Goal: Transaction & Acquisition: Purchase product/service

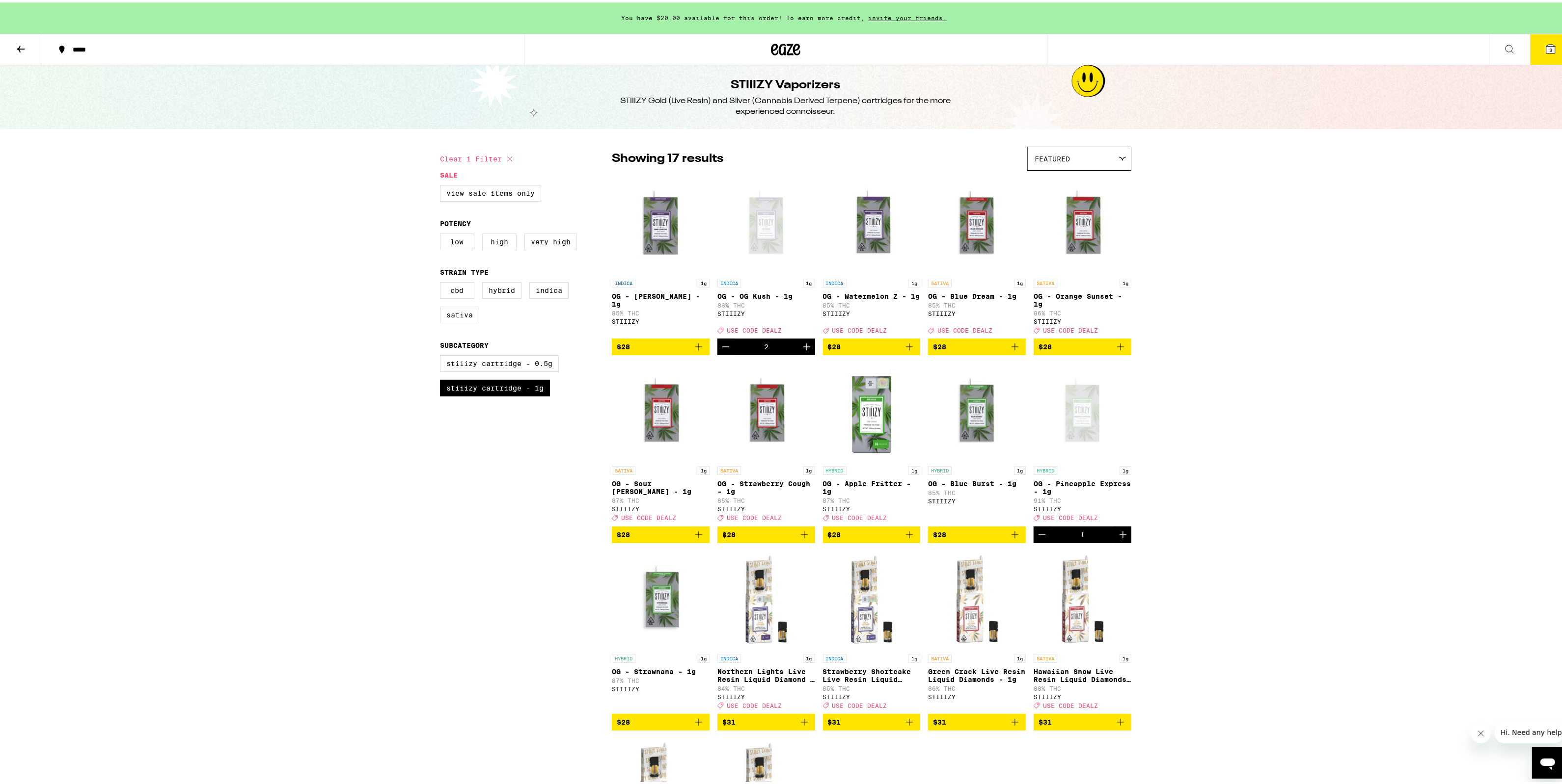
click at [68, 47] on div "*****" at bounding box center [286, 47] width 438 height 7
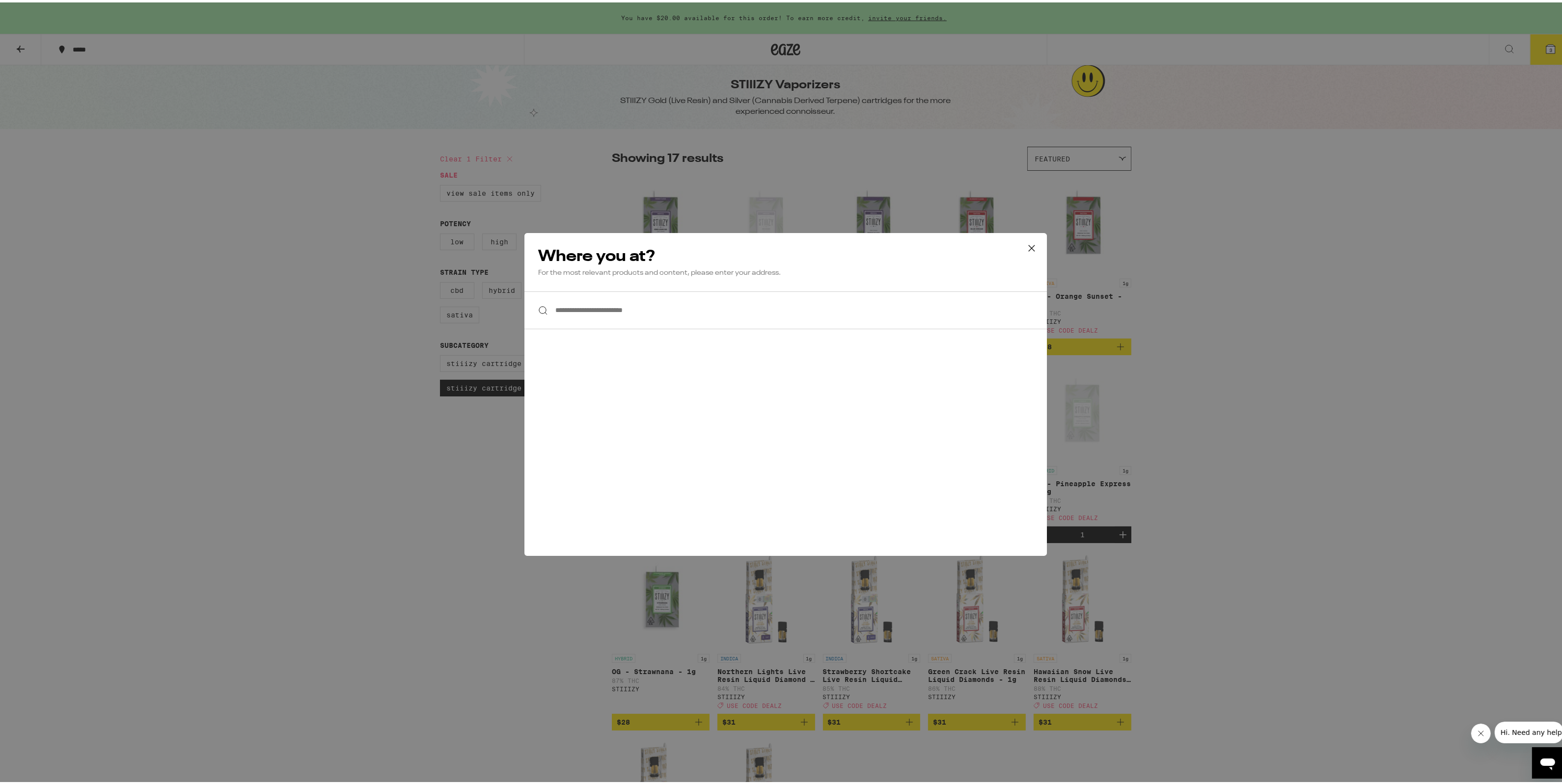
drag, startPoint x: 668, startPoint y: 322, endPoint x: 663, endPoint y: 329, distance: 8.6
click at [668, 325] on input "**********" at bounding box center [786, 308] width 522 height 38
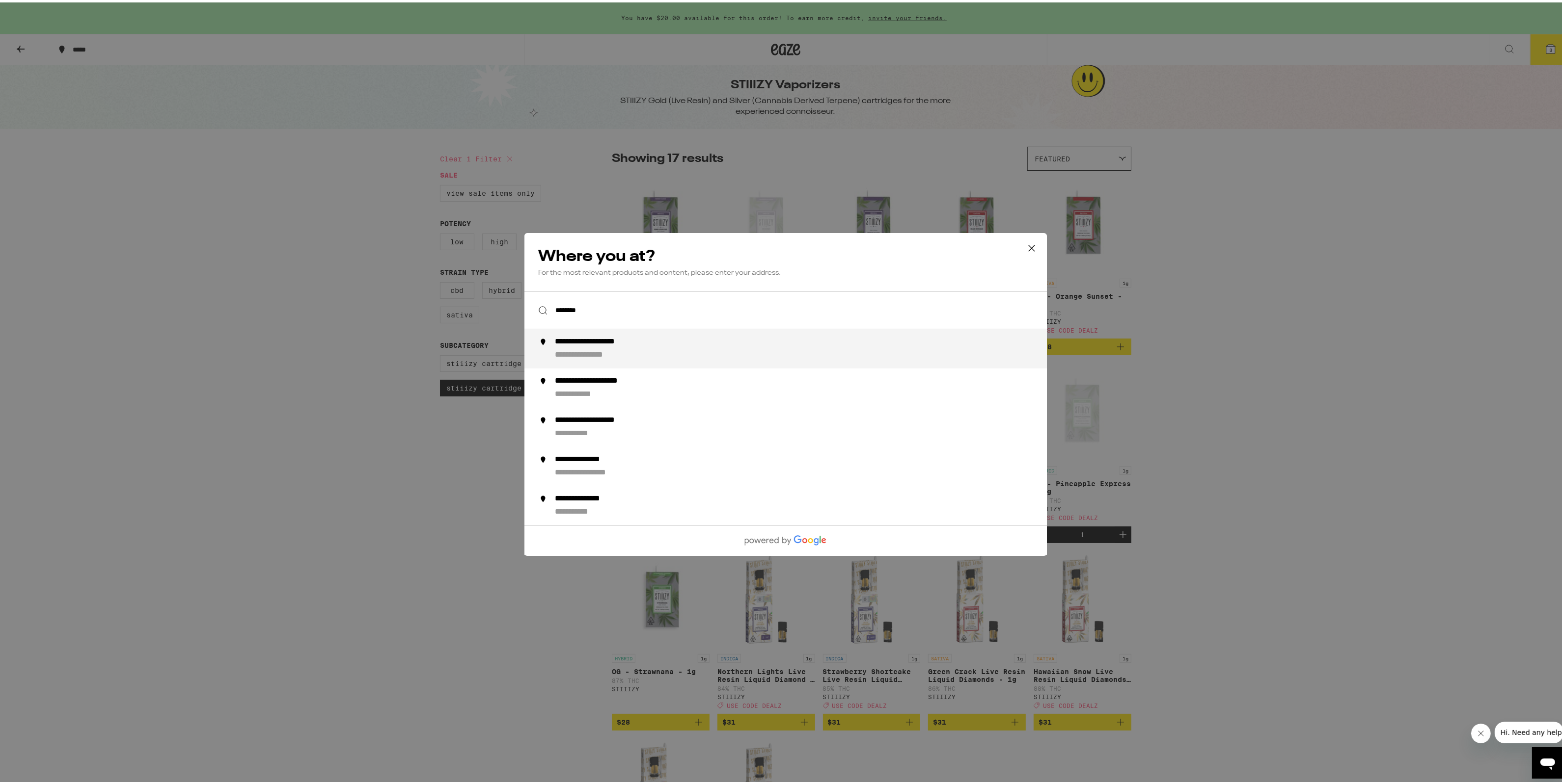
click at [624, 342] on div "**********" at bounding box center [606, 339] width 102 height 11
type input "**********"
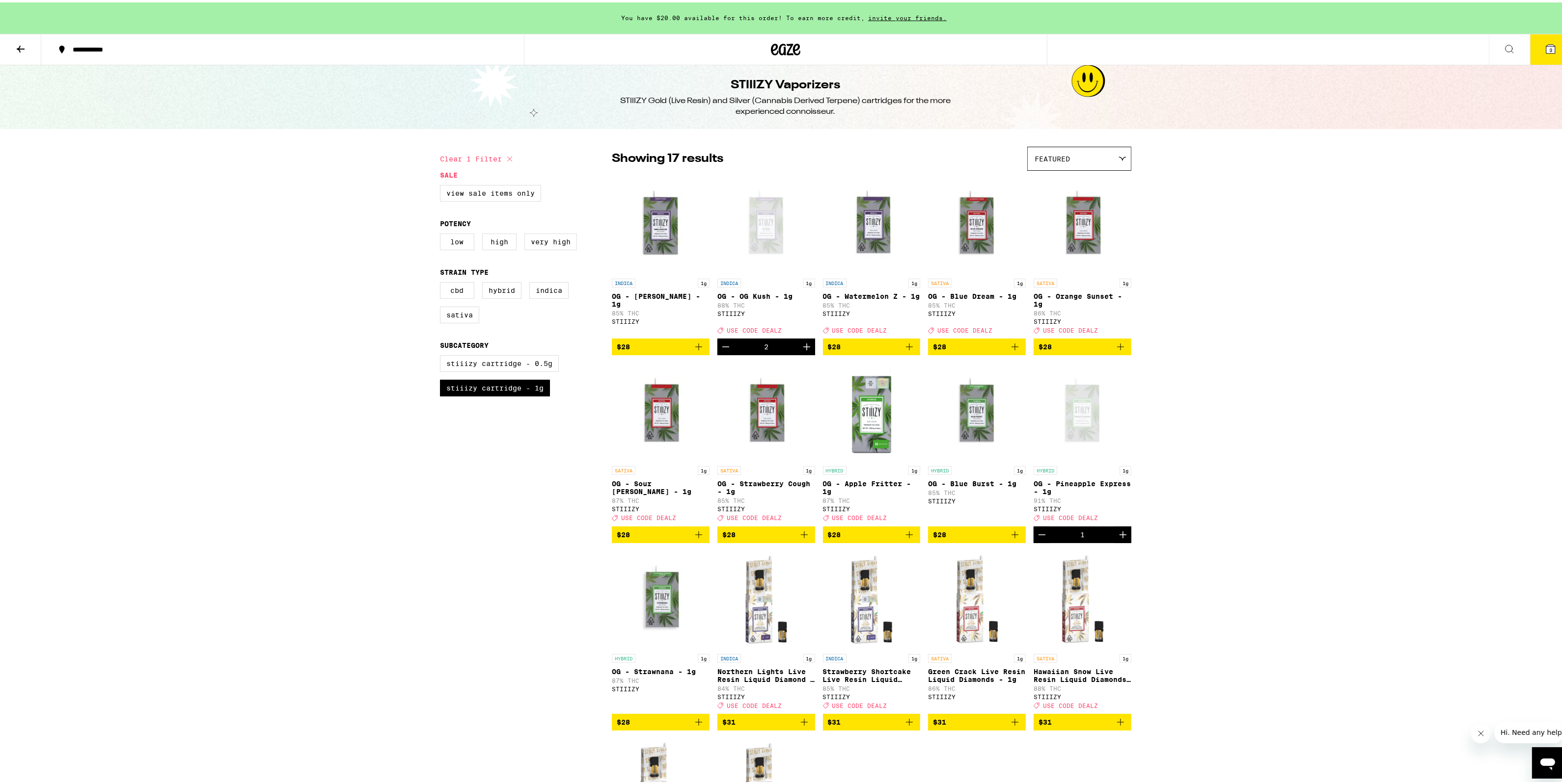
click at [25, 50] on icon at bounding box center [20, 47] width 11 height 11
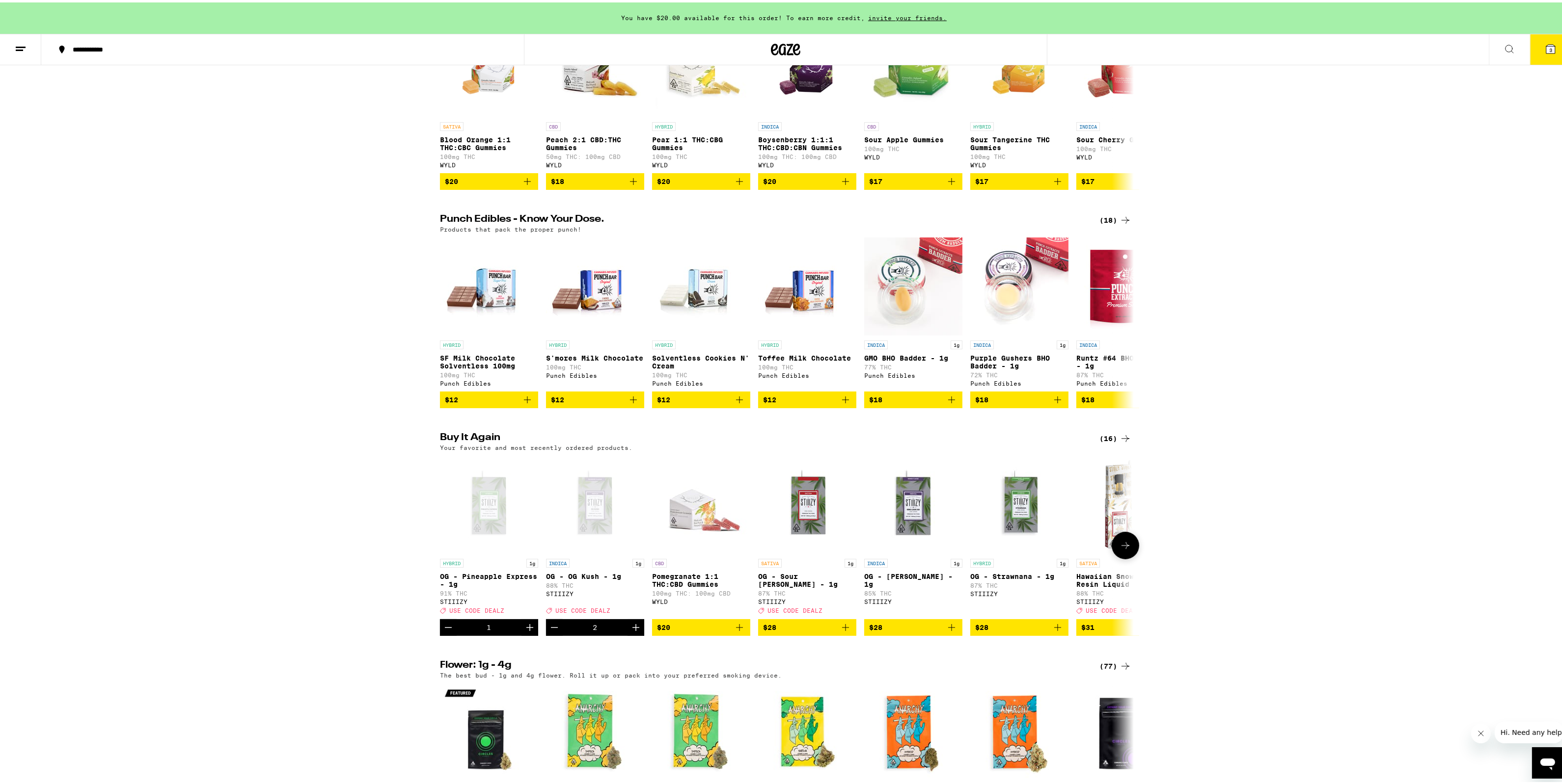
scroll to position [409, 0]
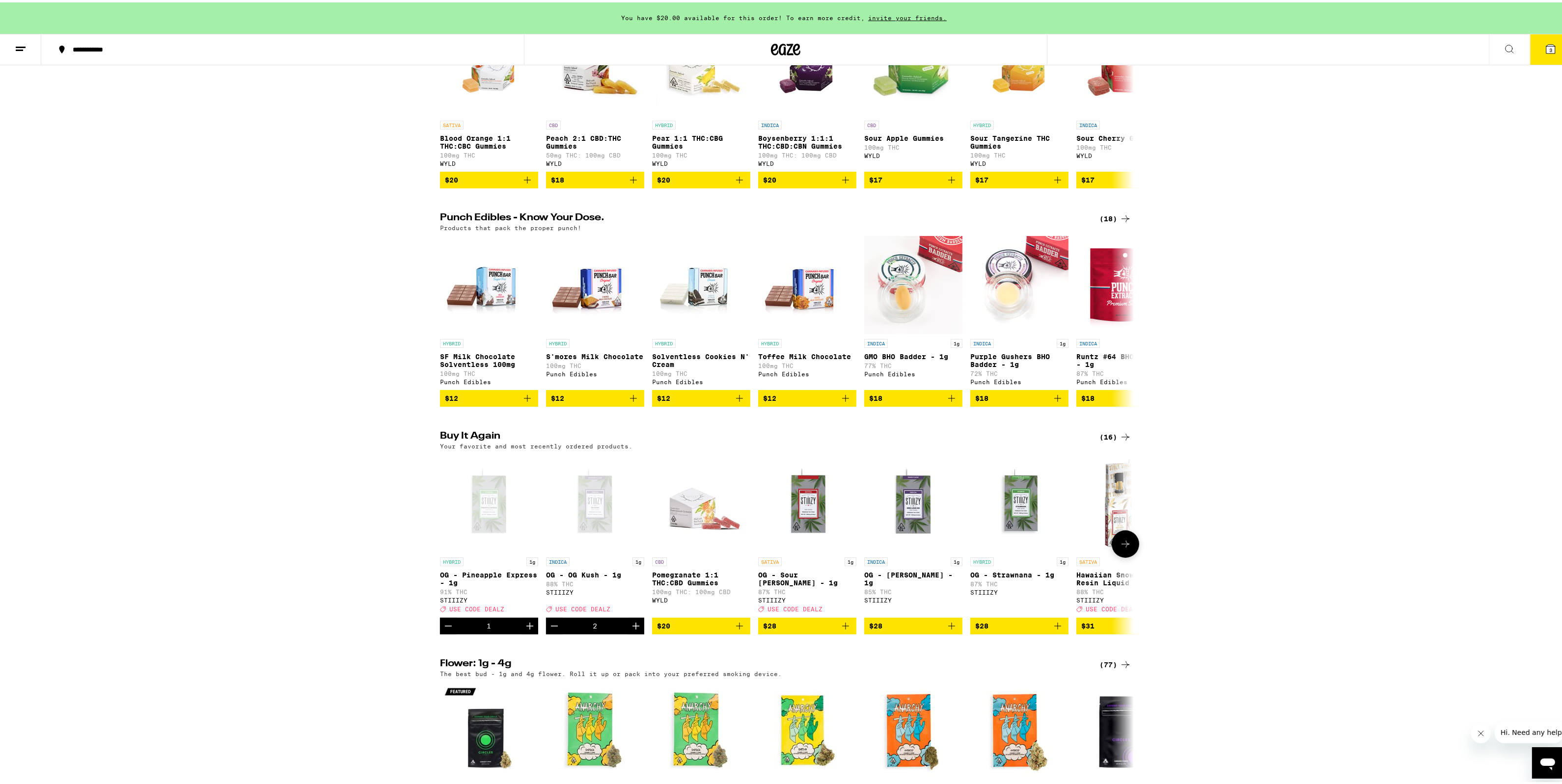
click at [1125, 547] on icon at bounding box center [1125, 542] width 11 height 11
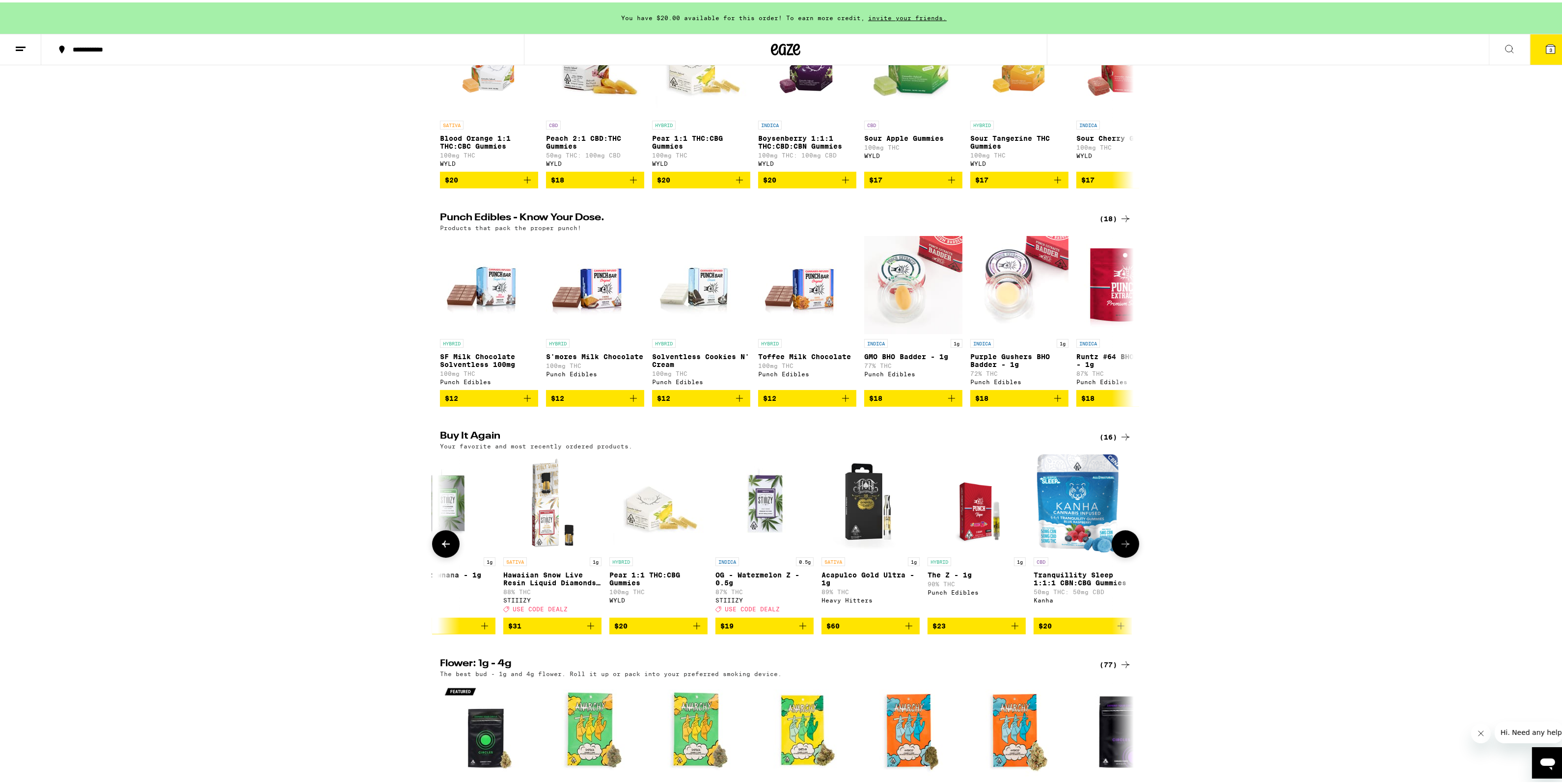
scroll to position [0, 584]
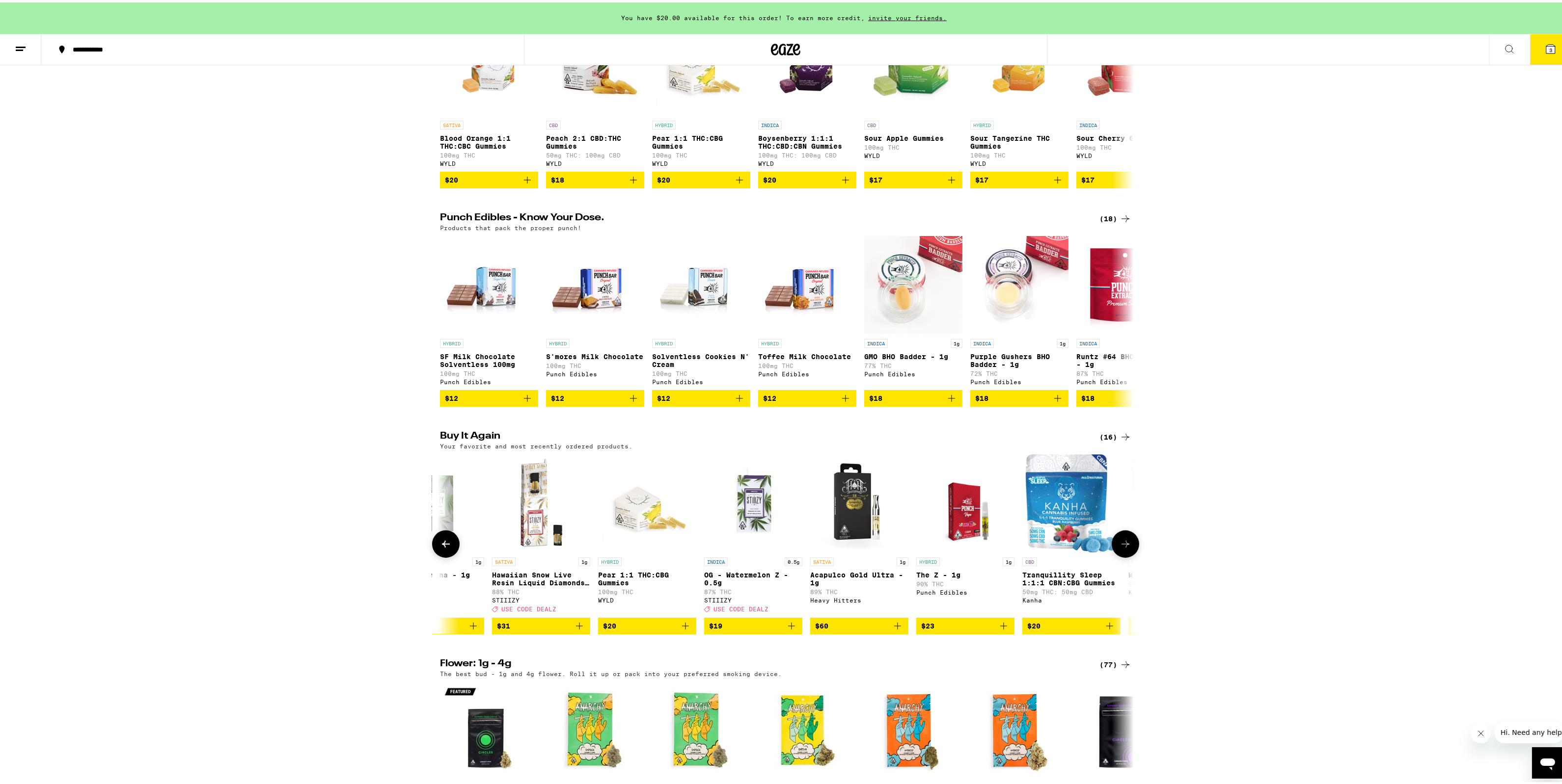
click at [1125, 547] on icon at bounding box center [1125, 542] width 11 height 11
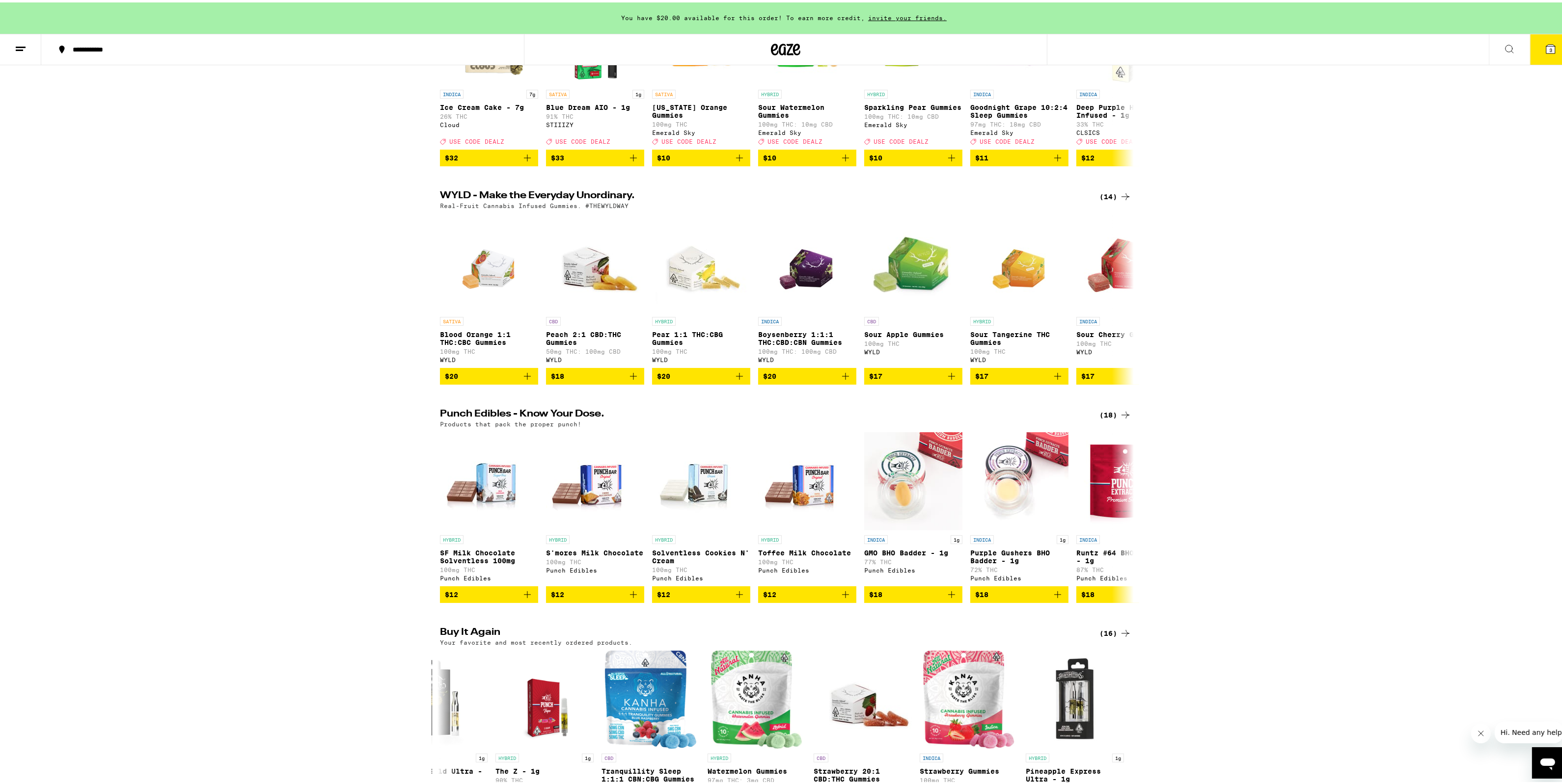
scroll to position [204, 0]
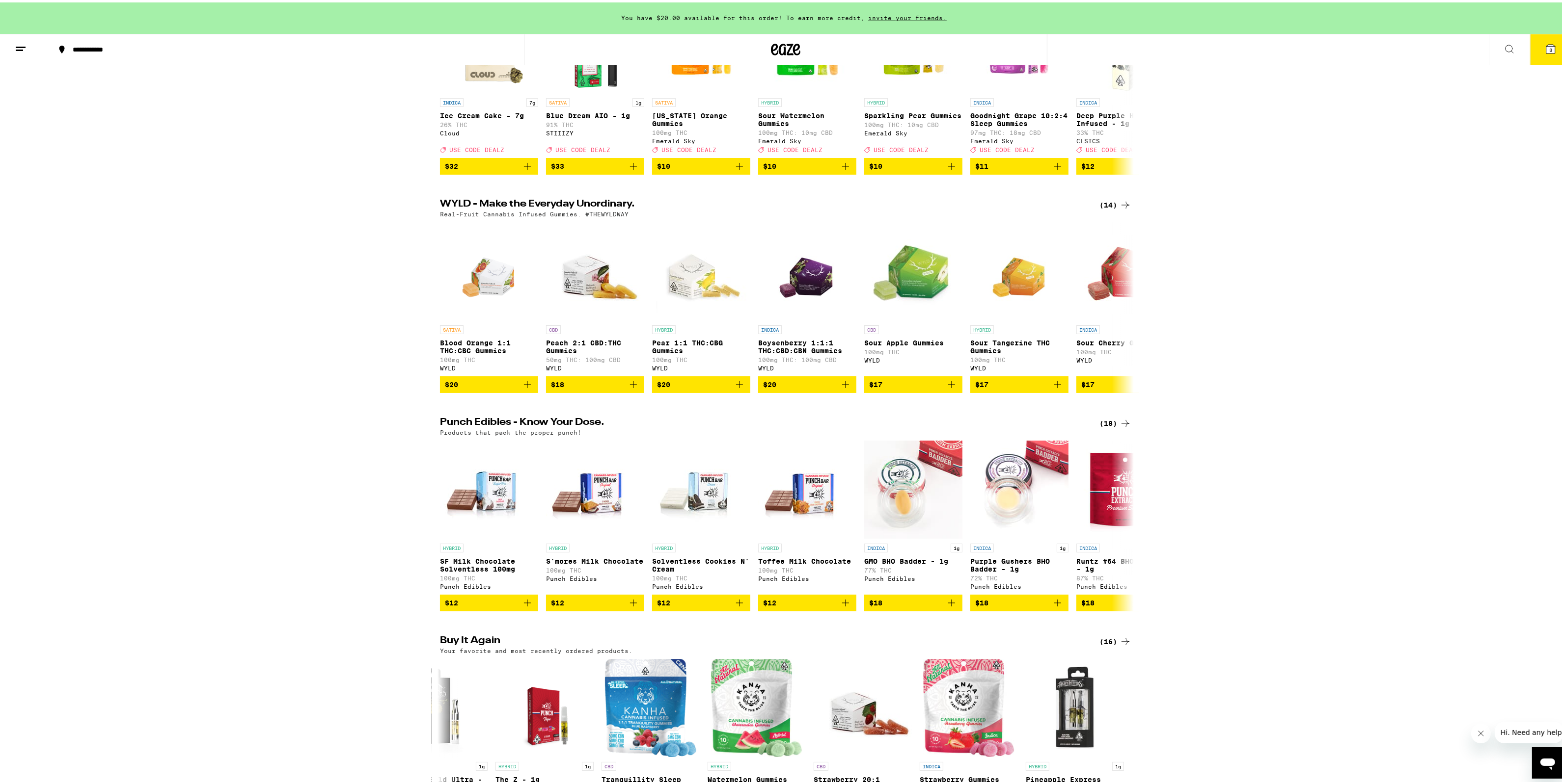
click at [1550, 46] on button "3" at bounding box center [1551, 47] width 42 height 30
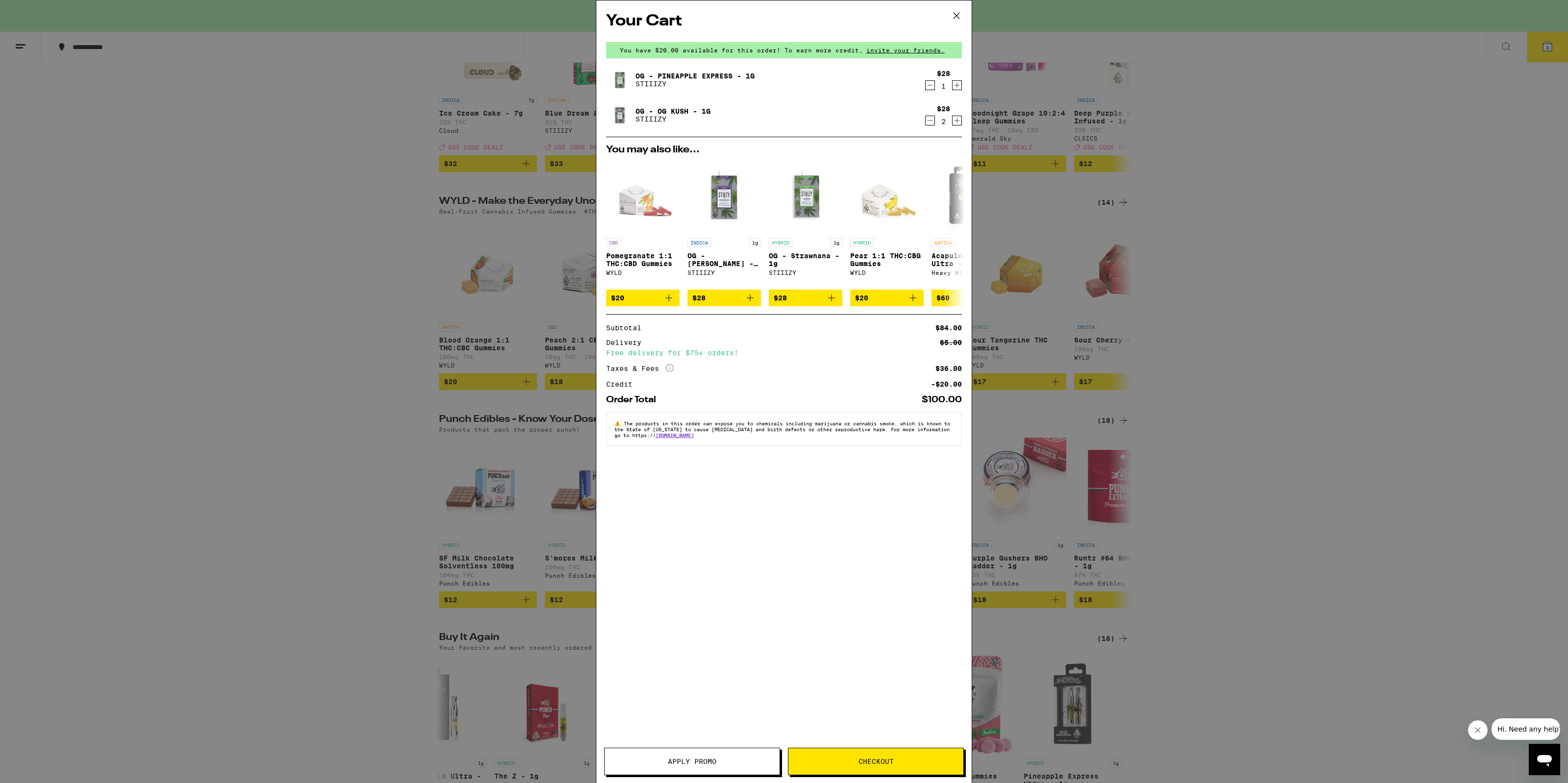
click at [956, 18] on icon at bounding box center [956, 15] width 15 height 15
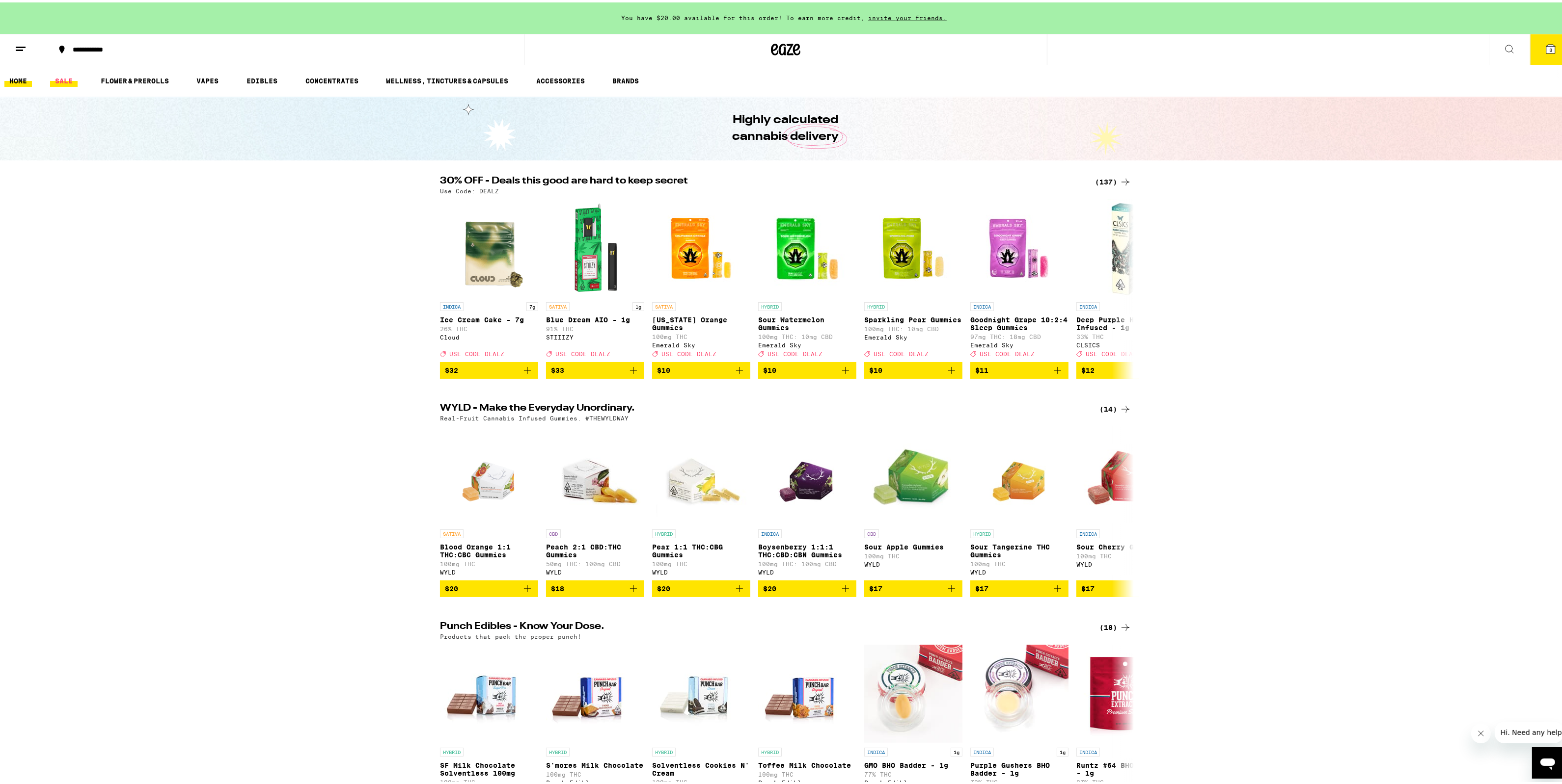
click at [59, 82] on link "SALE" at bounding box center [64, 78] width 28 height 11
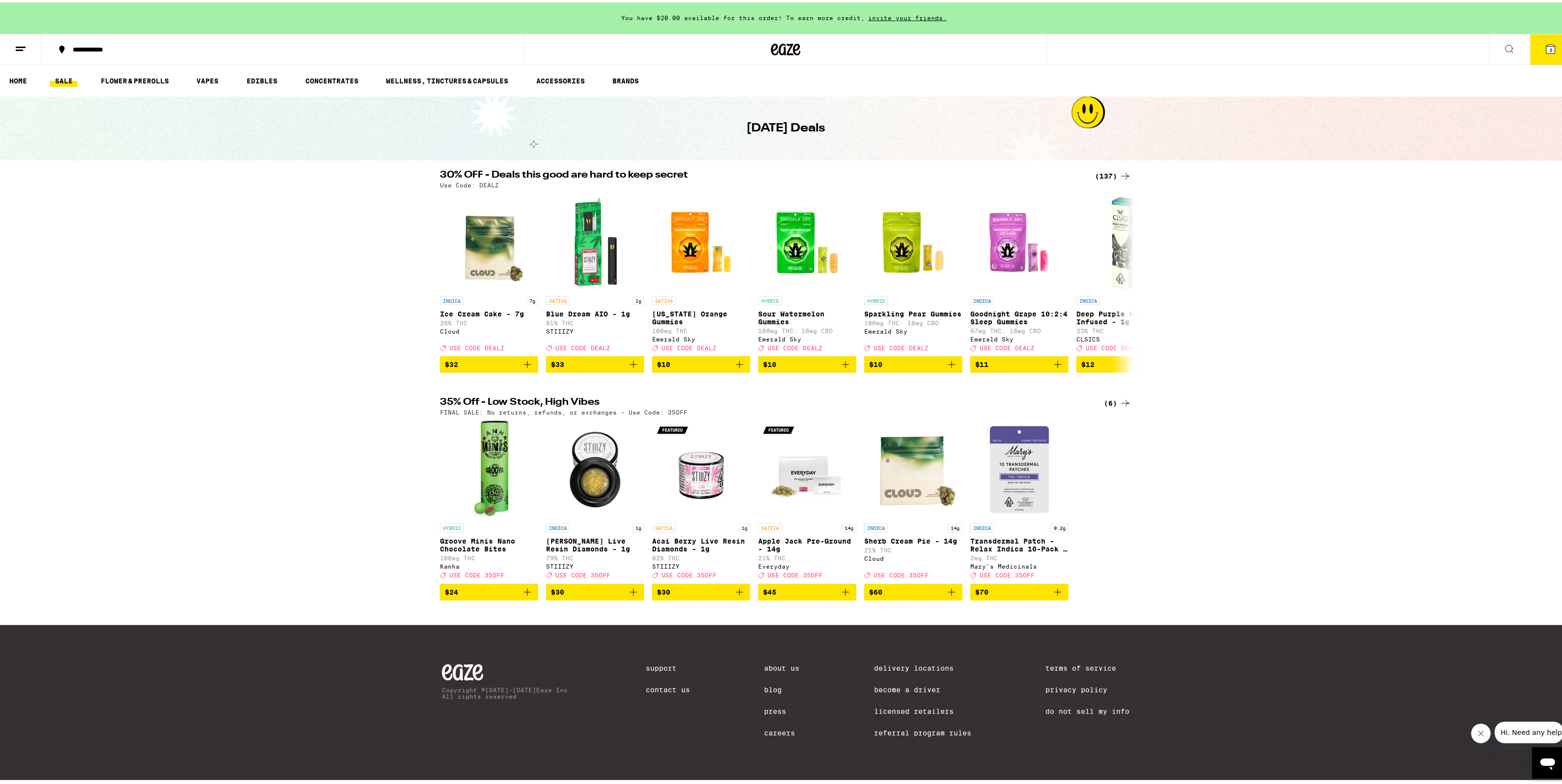
click at [1098, 177] on div "(137)" at bounding box center [1113, 174] width 37 height 11
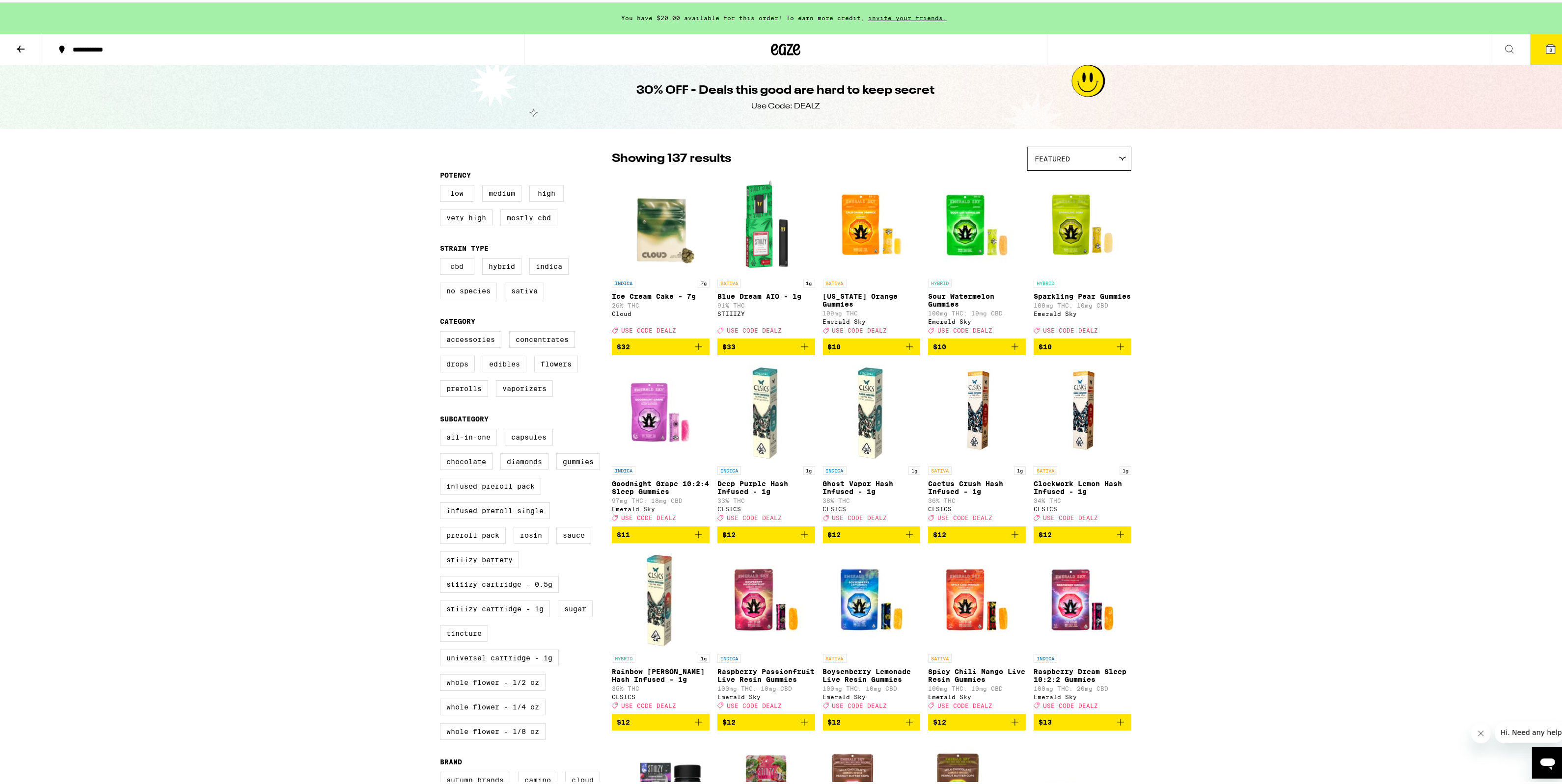
click at [451, 267] on label "CBD" at bounding box center [457, 264] width 34 height 16
click at [442, 258] on input "CBD" at bounding box center [442, 257] width 1 height 1
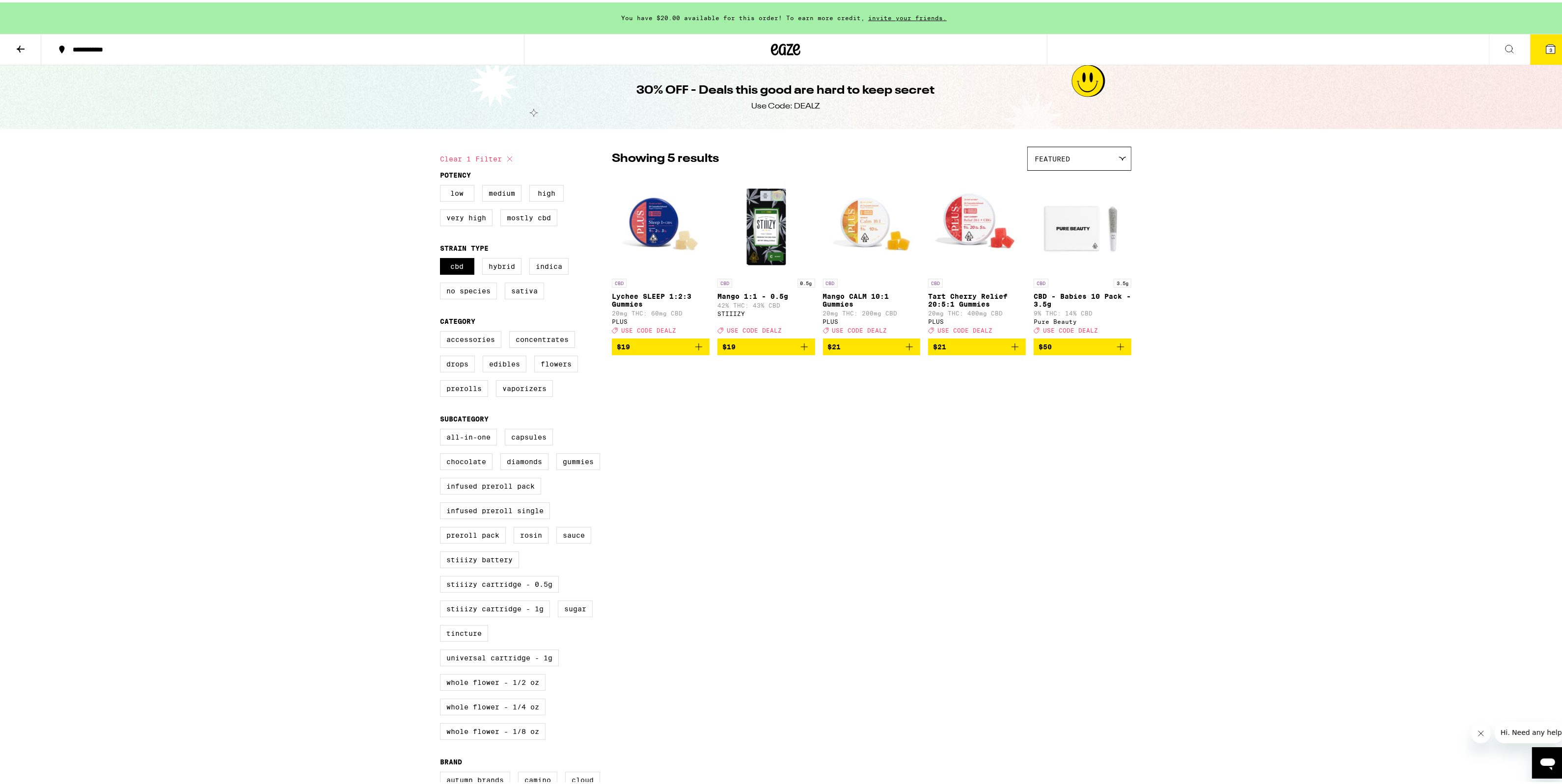
click at [470, 269] on div "CBD Hybrid Indica No Species Sativa" at bounding box center [526, 280] width 172 height 49
click at [464, 269] on label "CBD" at bounding box center [457, 264] width 34 height 16
click at [442, 258] on input "CBD" at bounding box center [442, 257] width 1 height 1
checkbox input "false"
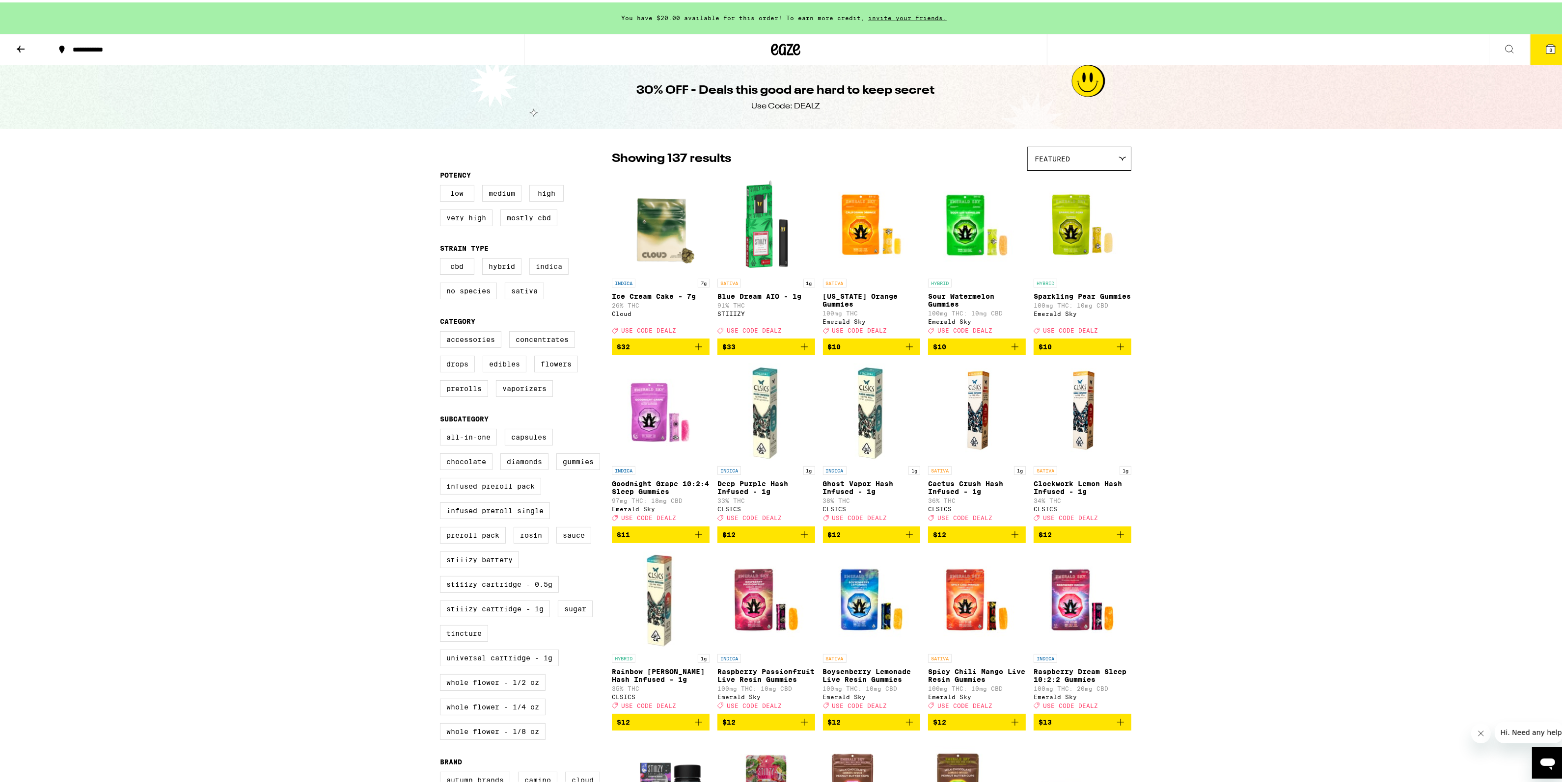
click at [546, 272] on label "Indica" at bounding box center [549, 264] width 39 height 16
click at [442, 258] on input "Indica" at bounding box center [442, 257] width 1 height 1
checkbox input "true"
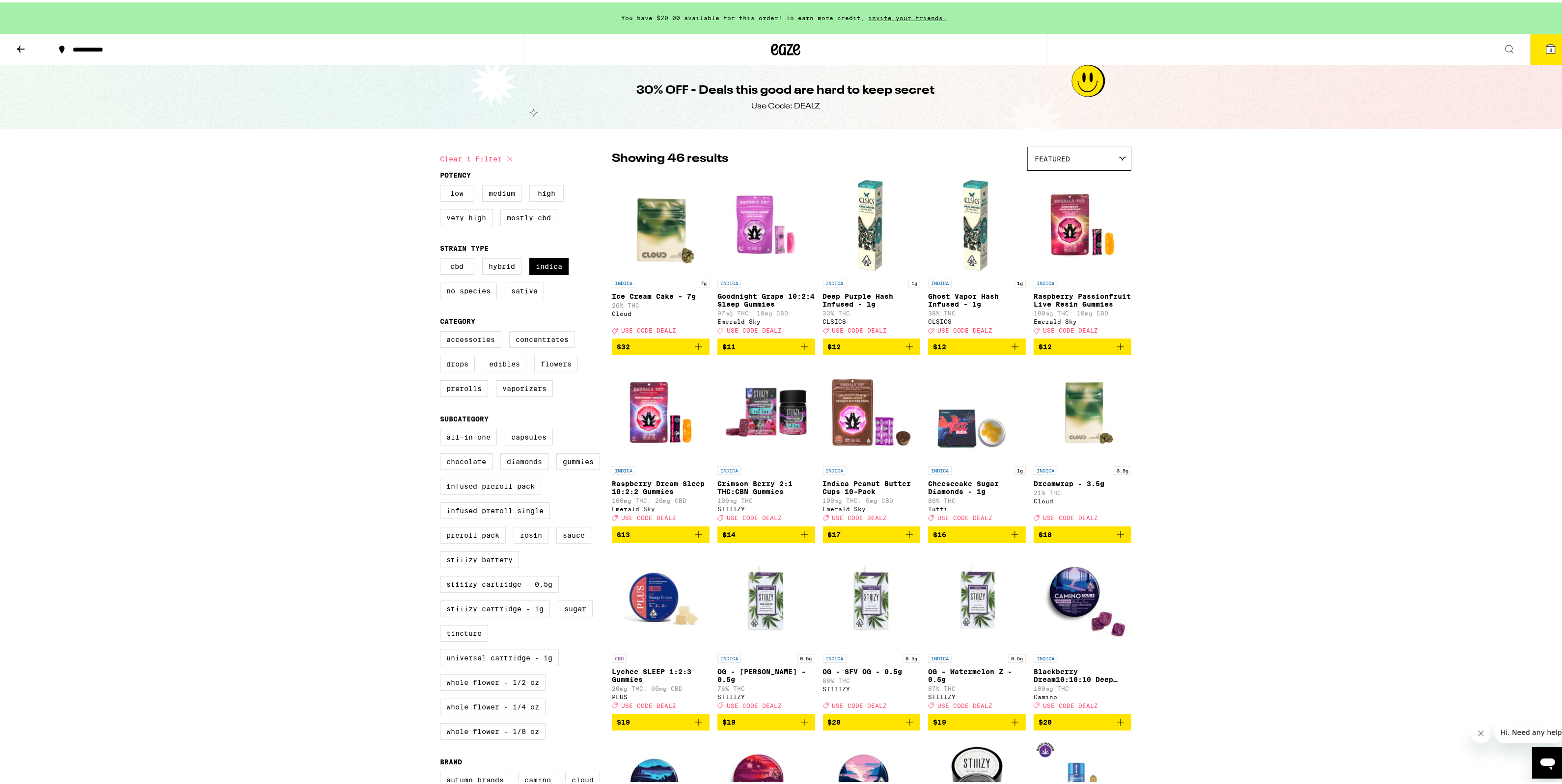
click at [561, 370] on label "Flowers" at bounding box center [557, 361] width 44 height 16
click at [442, 330] on input "Flowers" at bounding box center [442, 330] width 1 height 1
checkbox input "true"
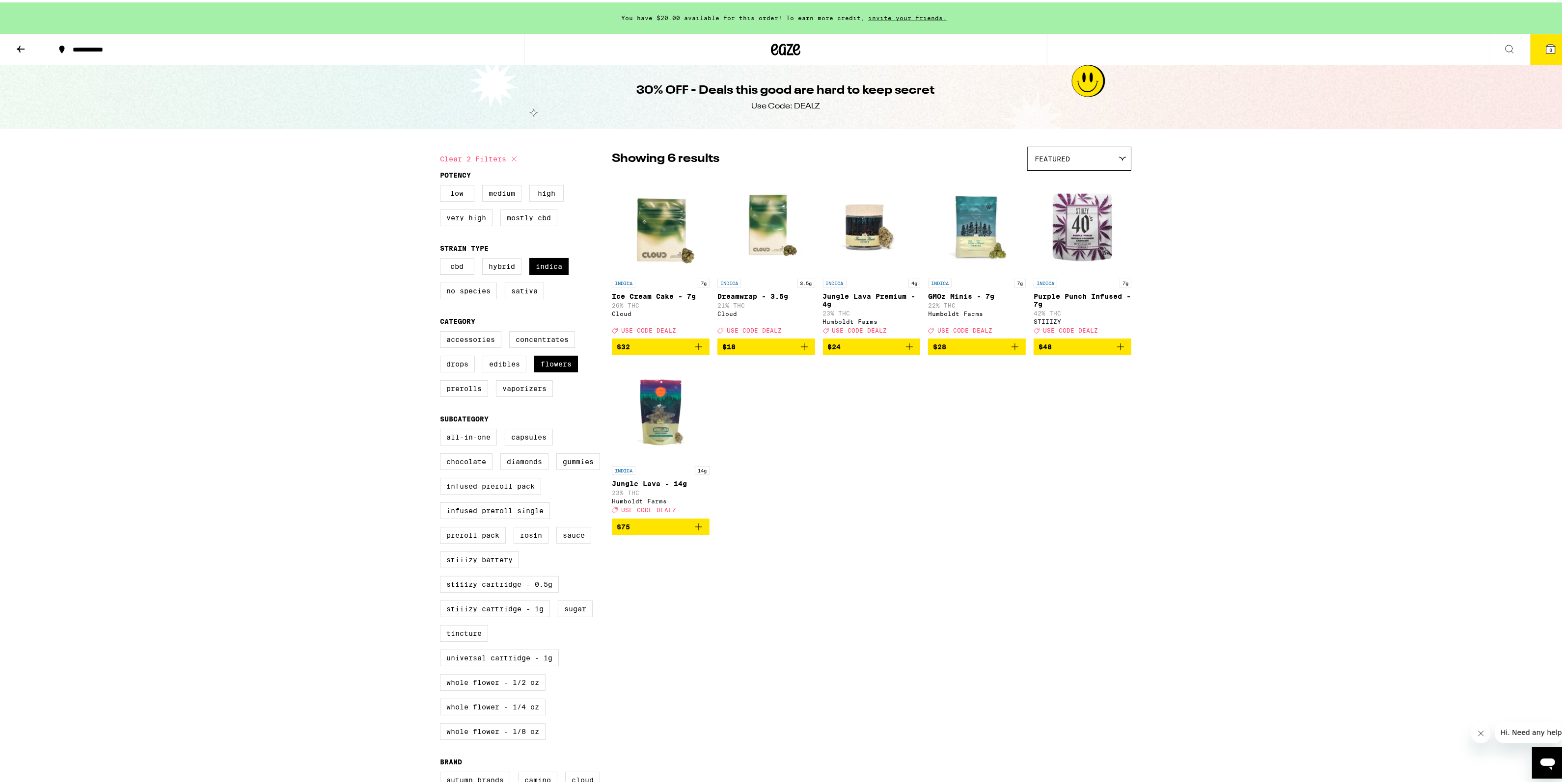
click at [892, 348] on span "$24" at bounding box center [872, 344] width 88 height 11
click at [1530, 48] on button "4" at bounding box center [1551, 47] width 42 height 30
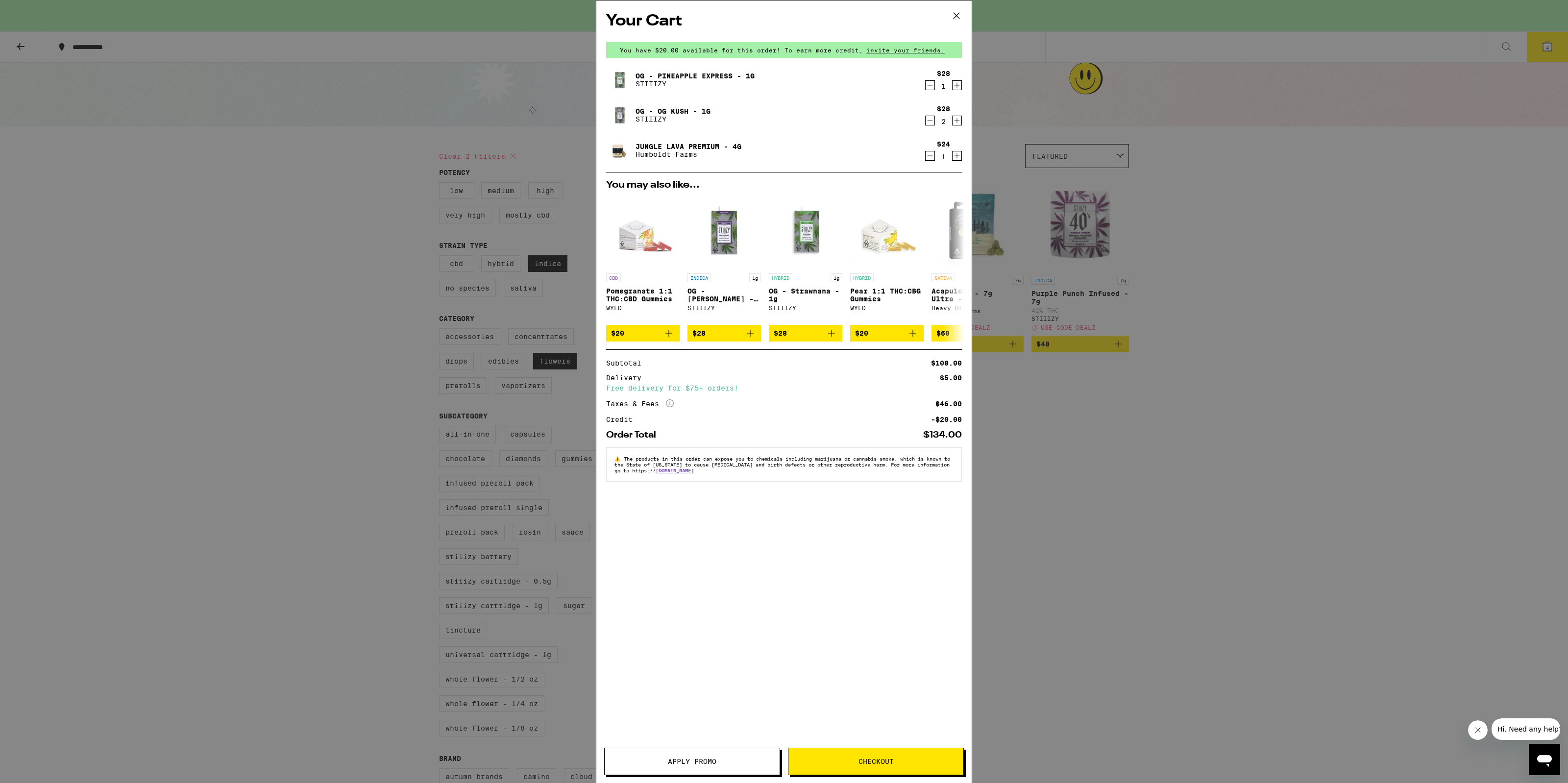
click at [675, 766] on button "Apply Promo" at bounding box center [692, 762] width 176 height 28
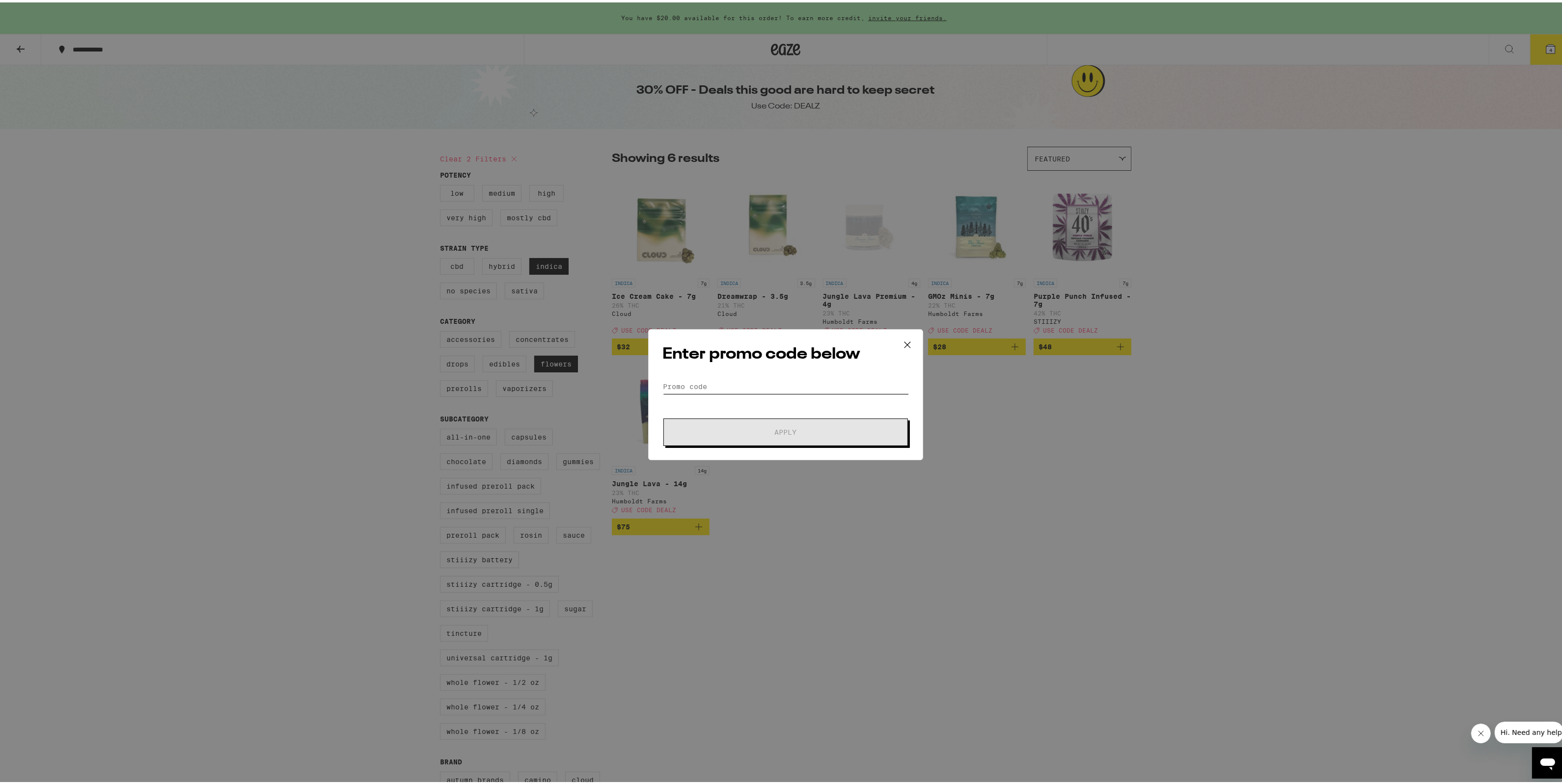
click at [757, 388] on input "Promo Code" at bounding box center [786, 384] width 246 height 15
type input "DEALZ"
click at [663, 416] on button "Apply" at bounding box center [786, 430] width 245 height 28
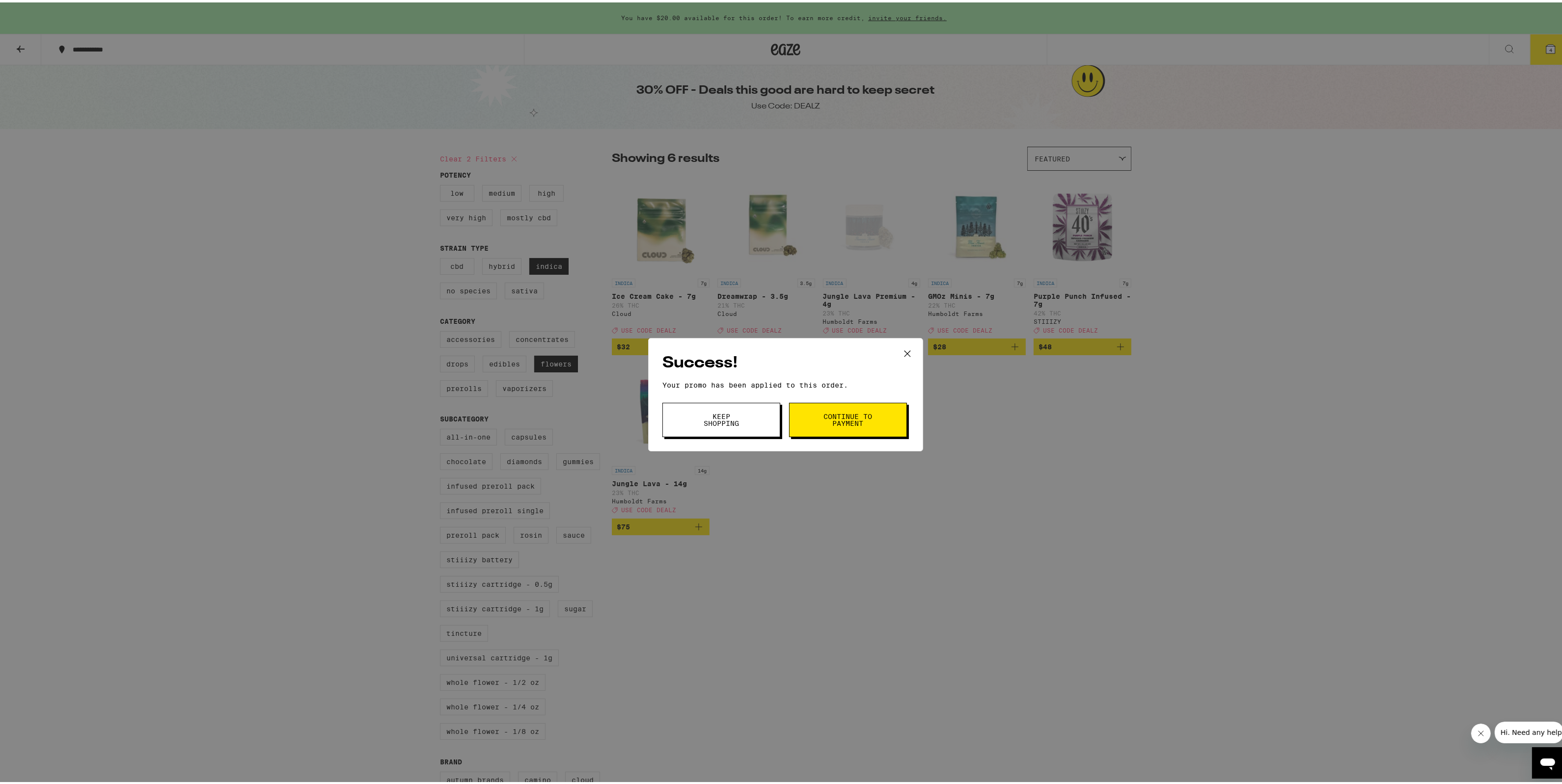
drag, startPoint x: 739, startPoint y: 409, endPoint x: 832, endPoint y: 421, distance: 93.8
click at [739, 406] on button "Keep Shopping" at bounding box center [721, 418] width 118 height 34
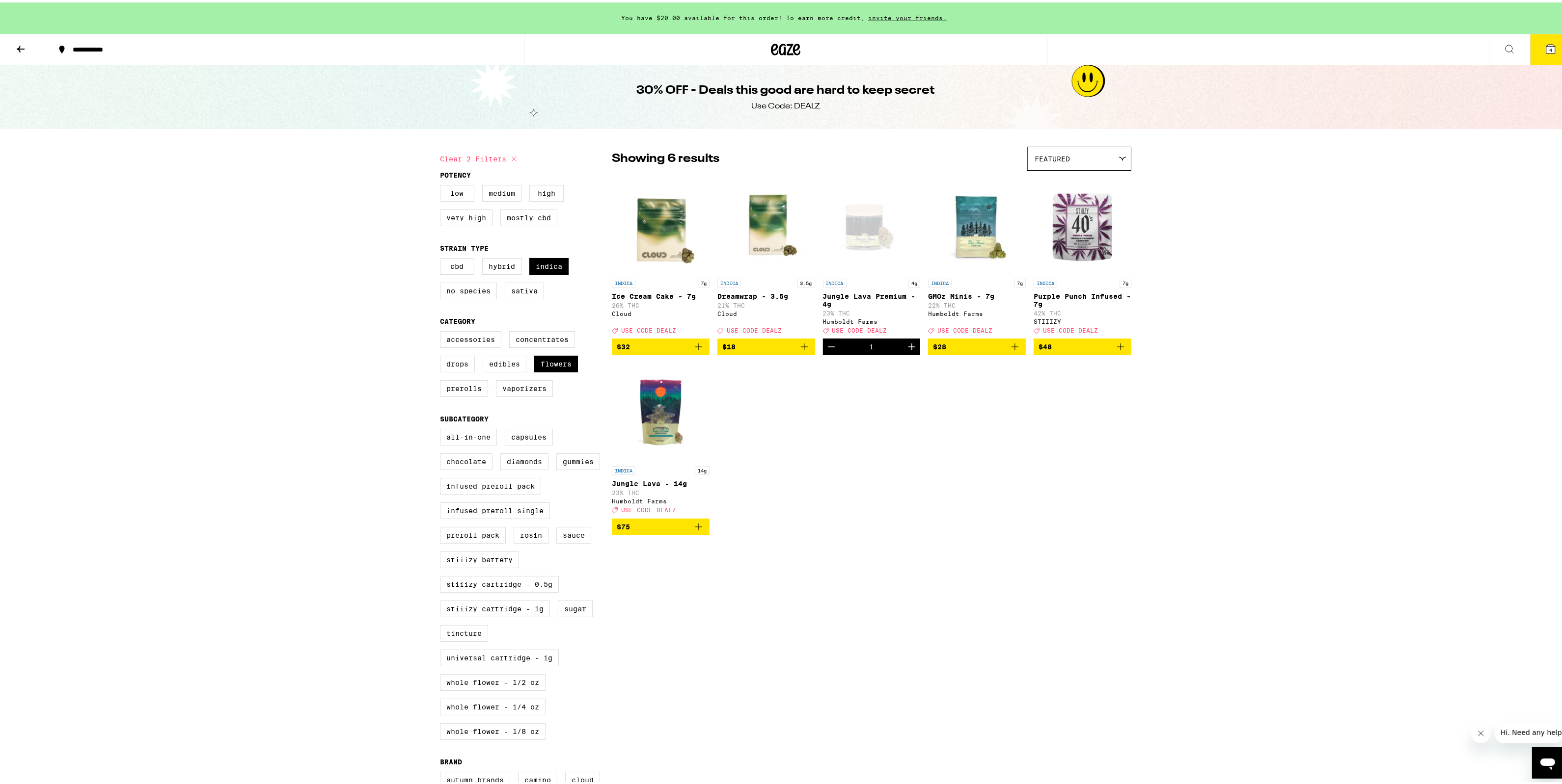
click at [1533, 50] on button "4" at bounding box center [1551, 47] width 42 height 30
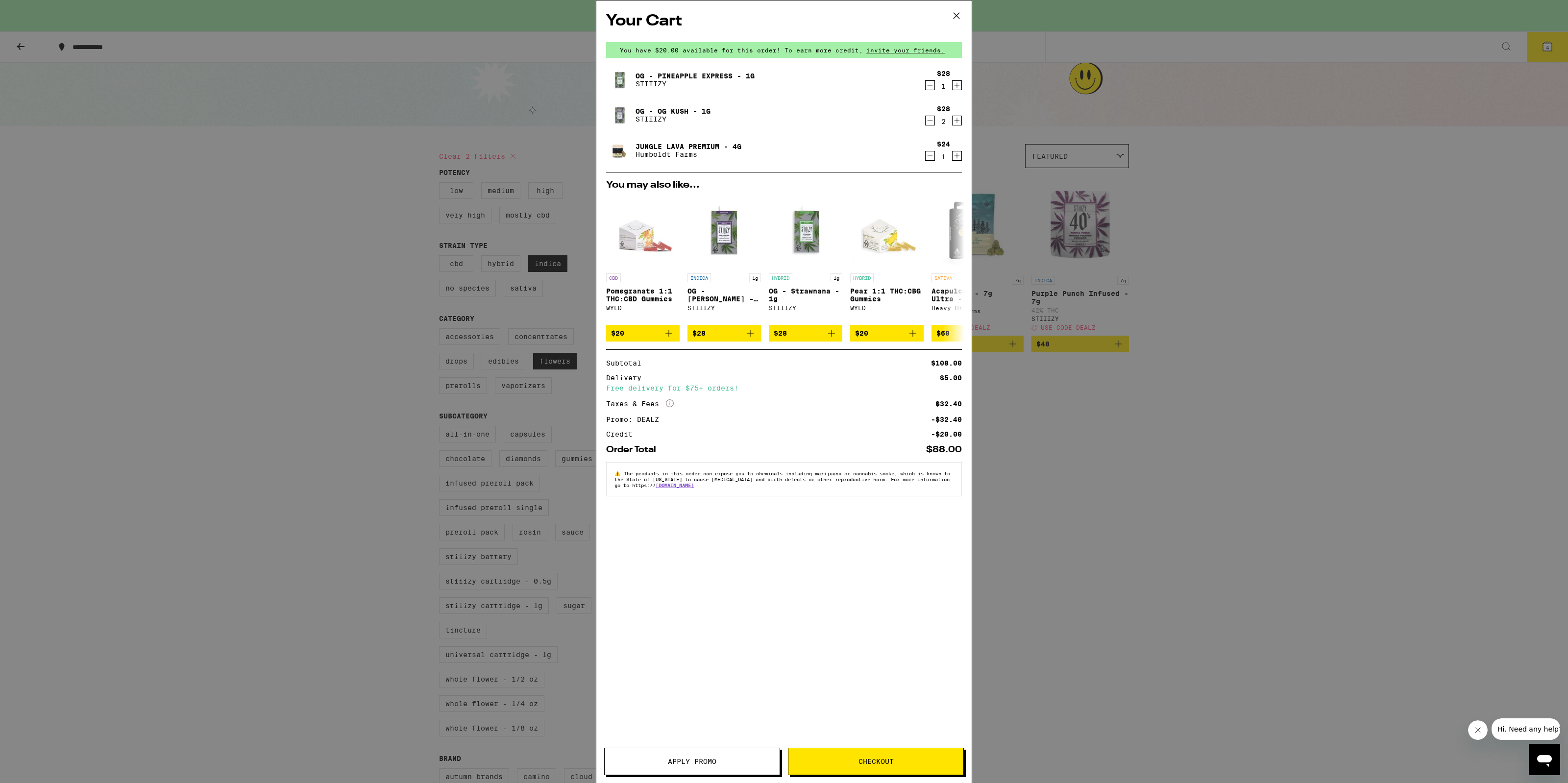
click at [1143, 529] on div "Your Cart You have $20.00 available for this order! To earn more credit, invite…" at bounding box center [784, 391] width 1568 height 783
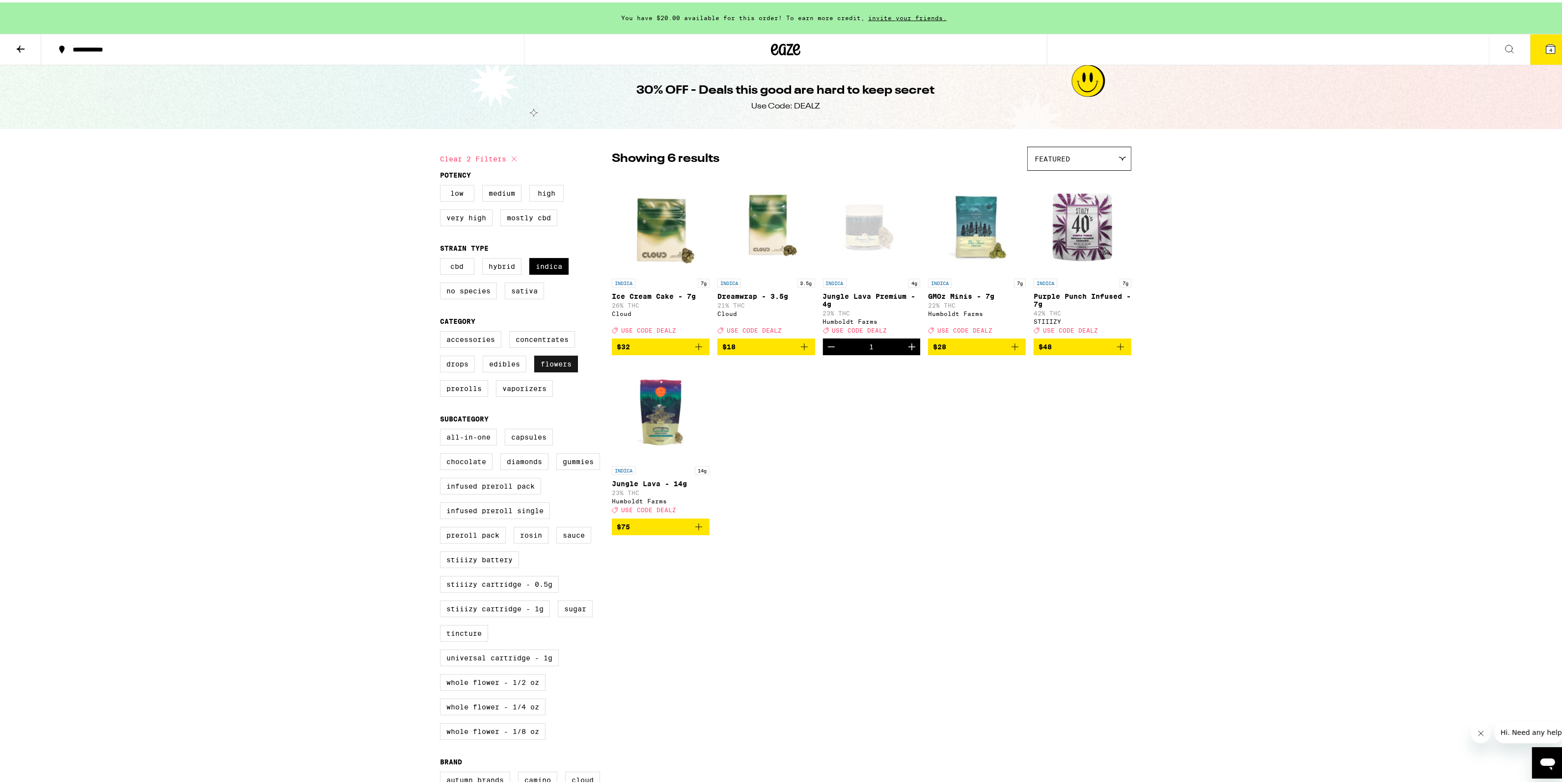
click at [559, 365] on label "Flowers" at bounding box center [557, 361] width 44 height 16
click at [442, 330] on input "Flowers" at bounding box center [442, 330] width 1 height 1
checkbox input "false"
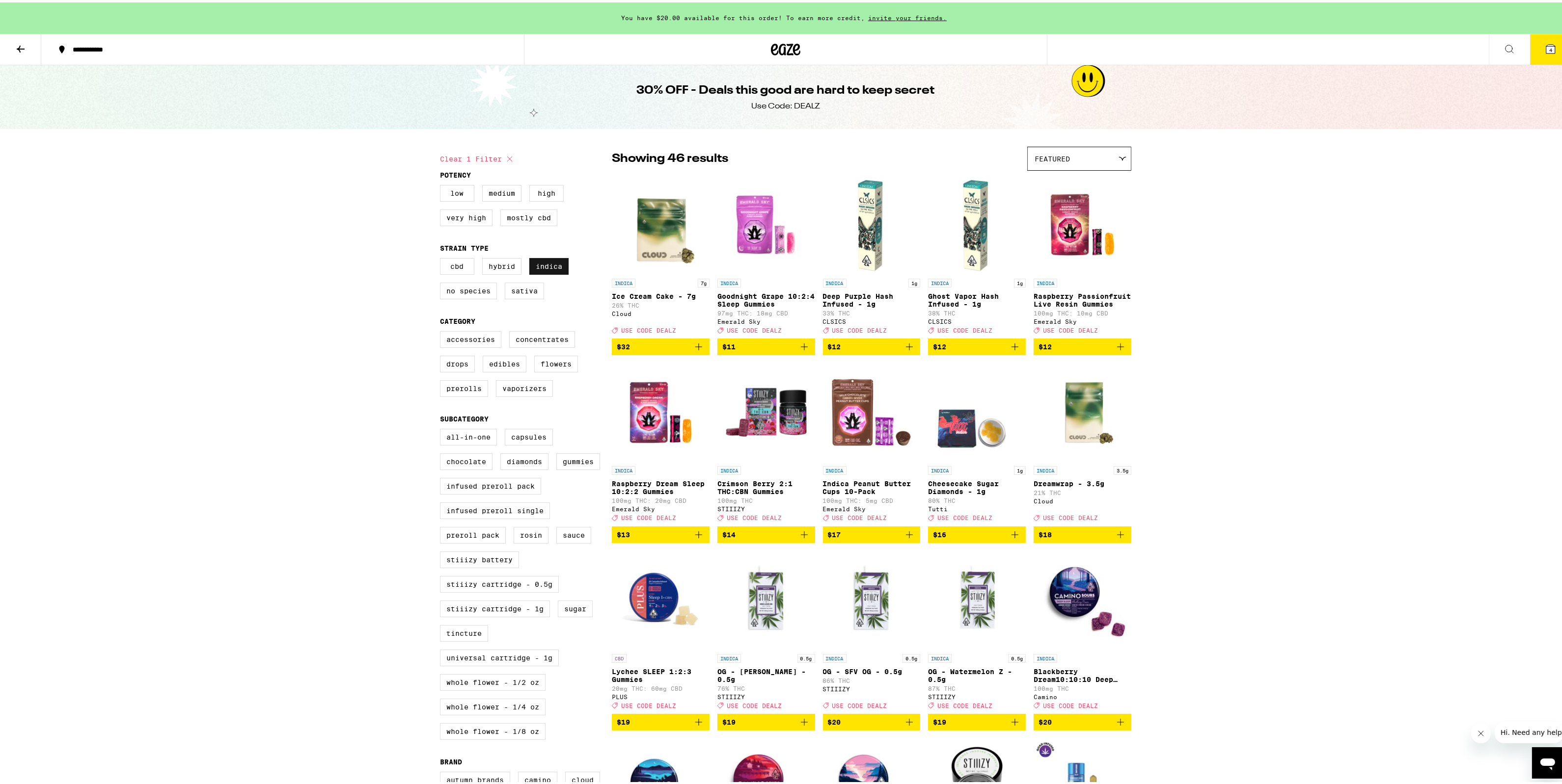
click at [561, 263] on label "Indica" at bounding box center [549, 264] width 39 height 16
click at [442, 258] on input "Indica" at bounding box center [442, 257] width 1 height 1
checkbox input "false"
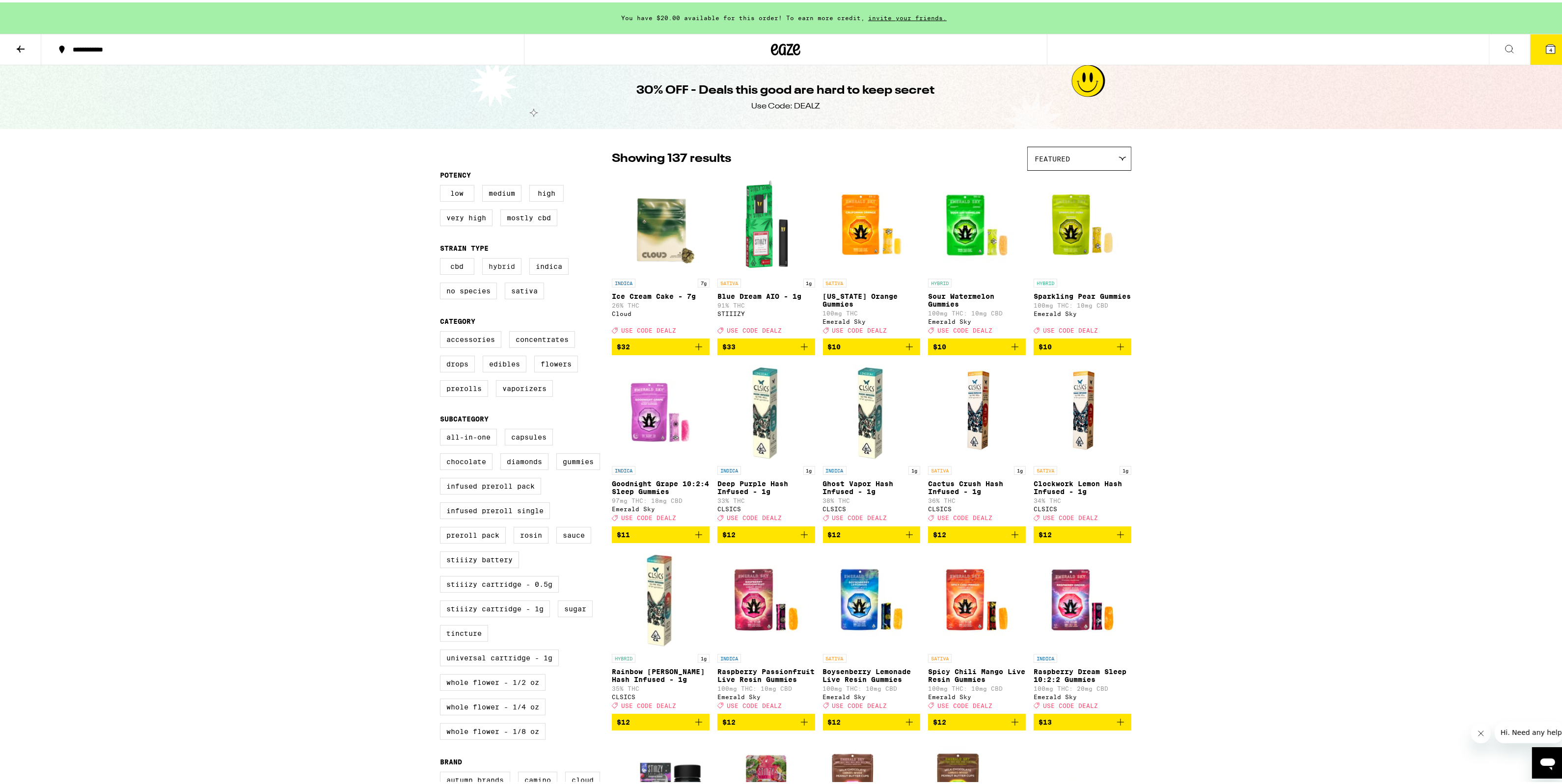
click at [501, 260] on label "Hybrid" at bounding box center [502, 264] width 39 height 16
click at [442, 258] on input "Hybrid" at bounding box center [442, 257] width 1 height 1
checkbox input "true"
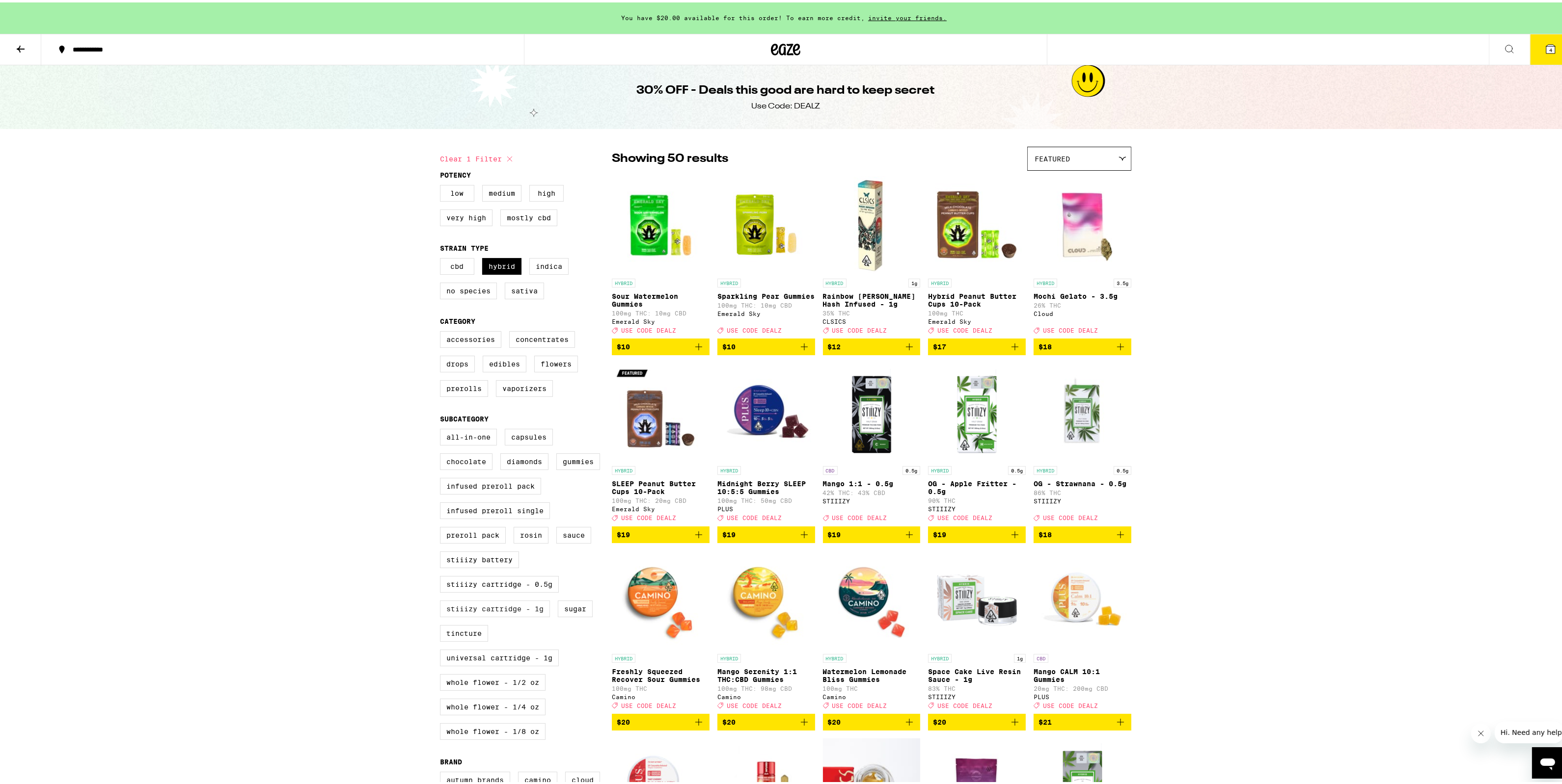
click at [512, 615] on label "STIIIZY Cartridge - 1g" at bounding box center [495, 606] width 110 height 16
click at [442, 428] on input "STIIIZY Cartridge - 1g" at bounding box center [442, 428] width 1 height 1
checkbox input "true"
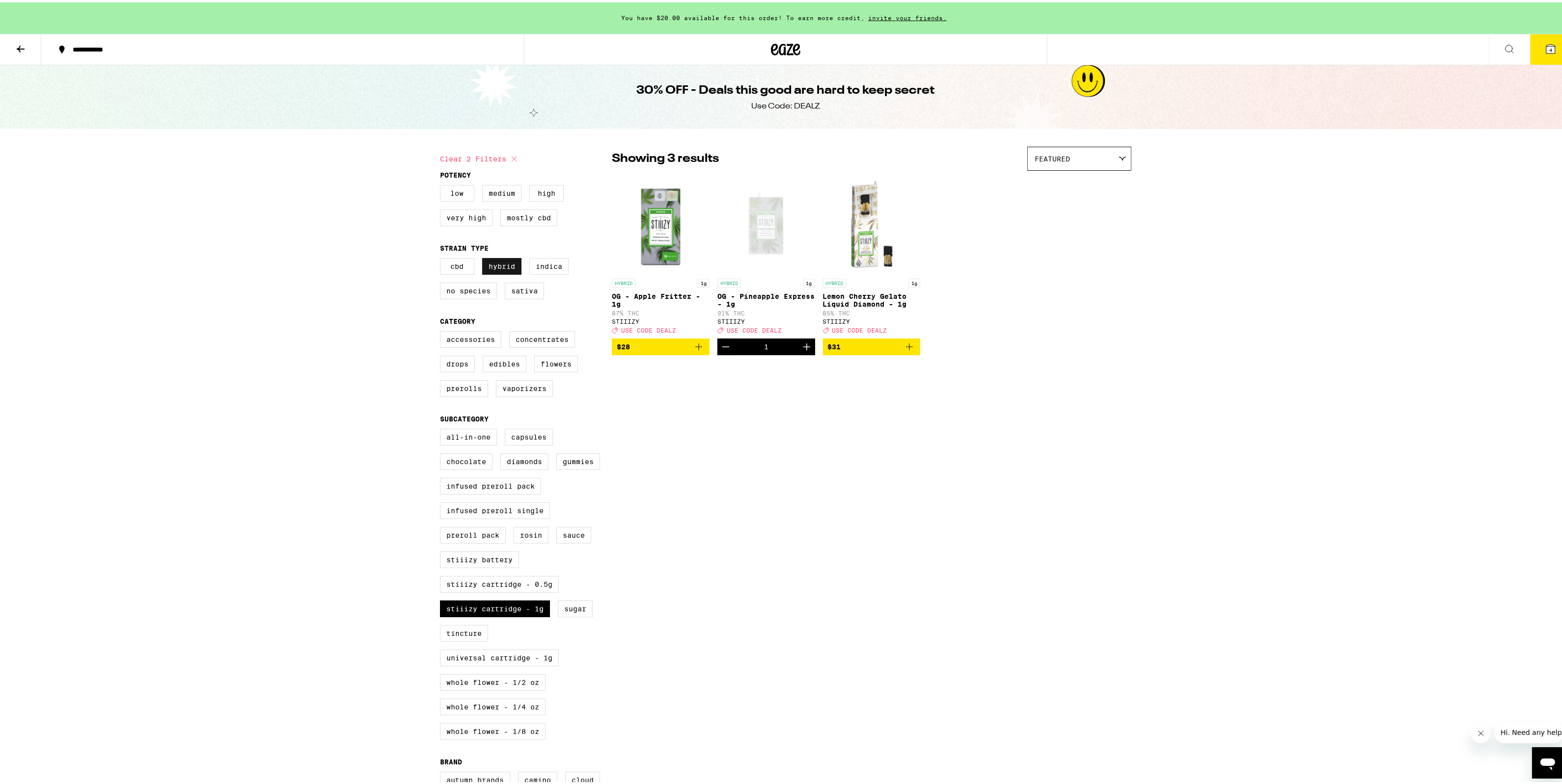
click at [494, 268] on label "Hybrid" at bounding box center [502, 264] width 39 height 16
click at [442, 258] on input "Hybrid" at bounding box center [442, 257] width 1 height 1
checkbox input "false"
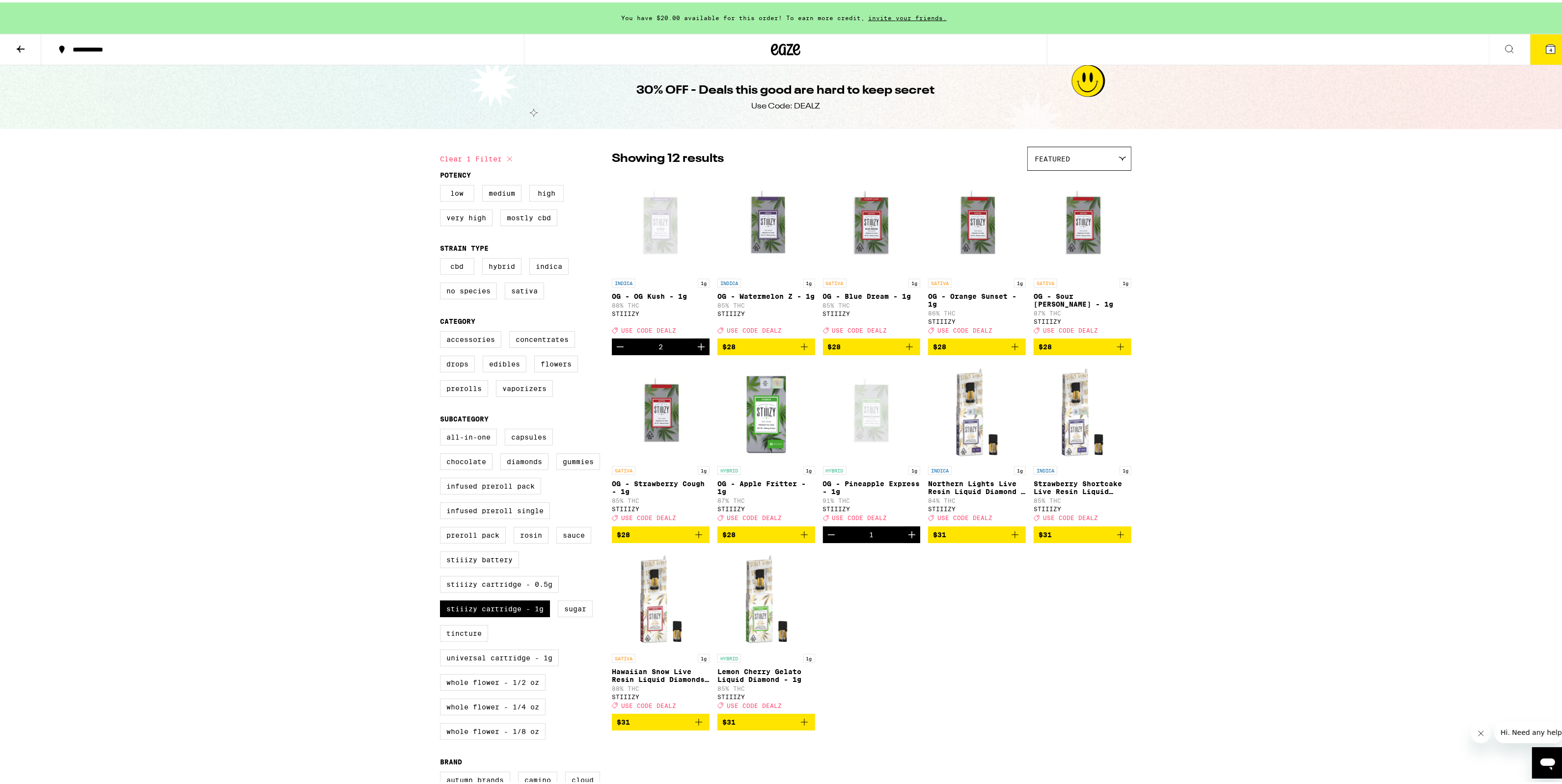
click at [1115, 351] on icon "Add to bag" at bounding box center [1120, 344] width 11 height 11
click at [1555, 42] on button "5" at bounding box center [1551, 47] width 42 height 30
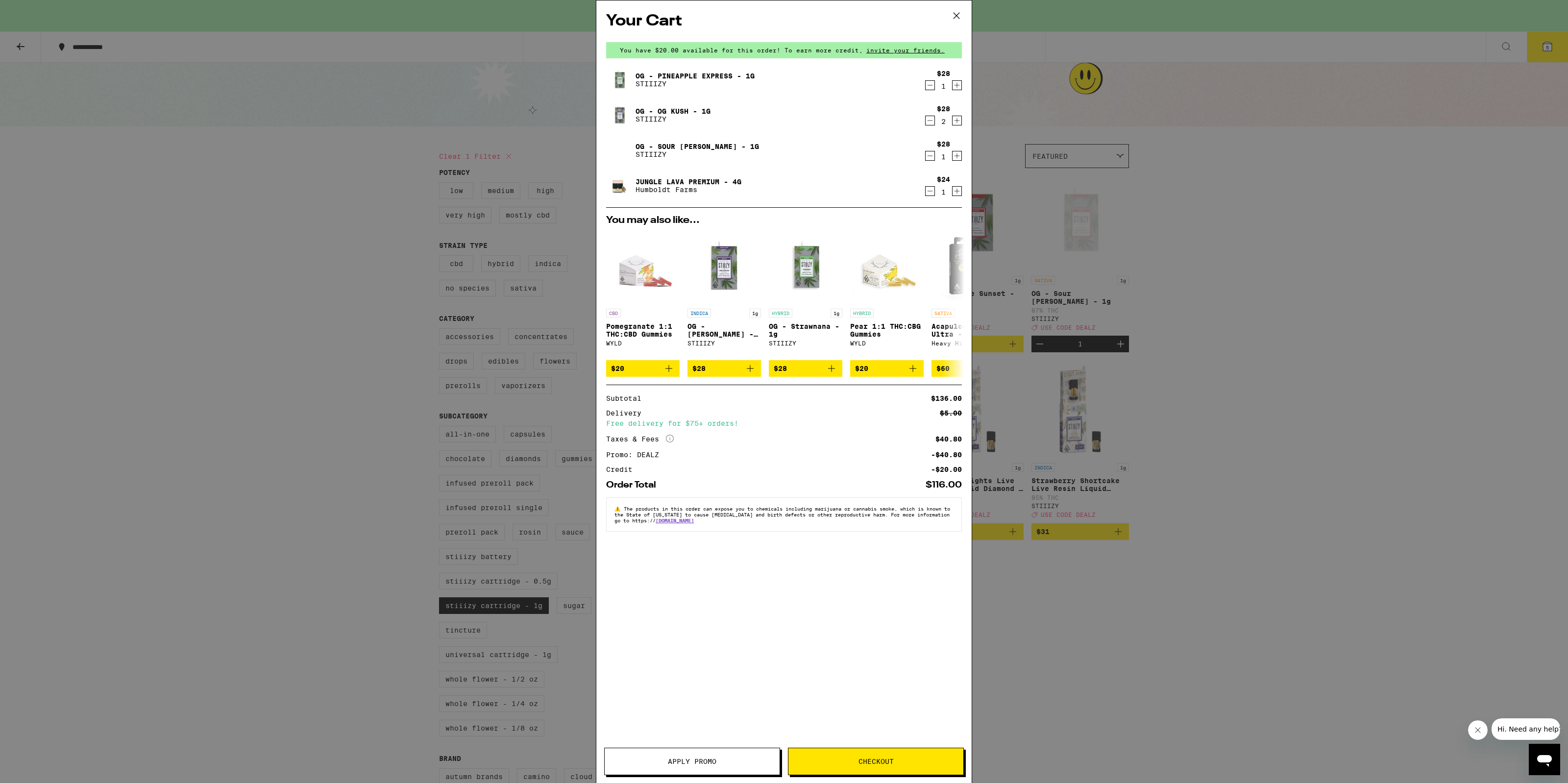
click at [1169, 704] on div "Your Cart You have $20.00 available for this order! To earn more credit, invite…" at bounding box center [784, 391] width 1568 height 783
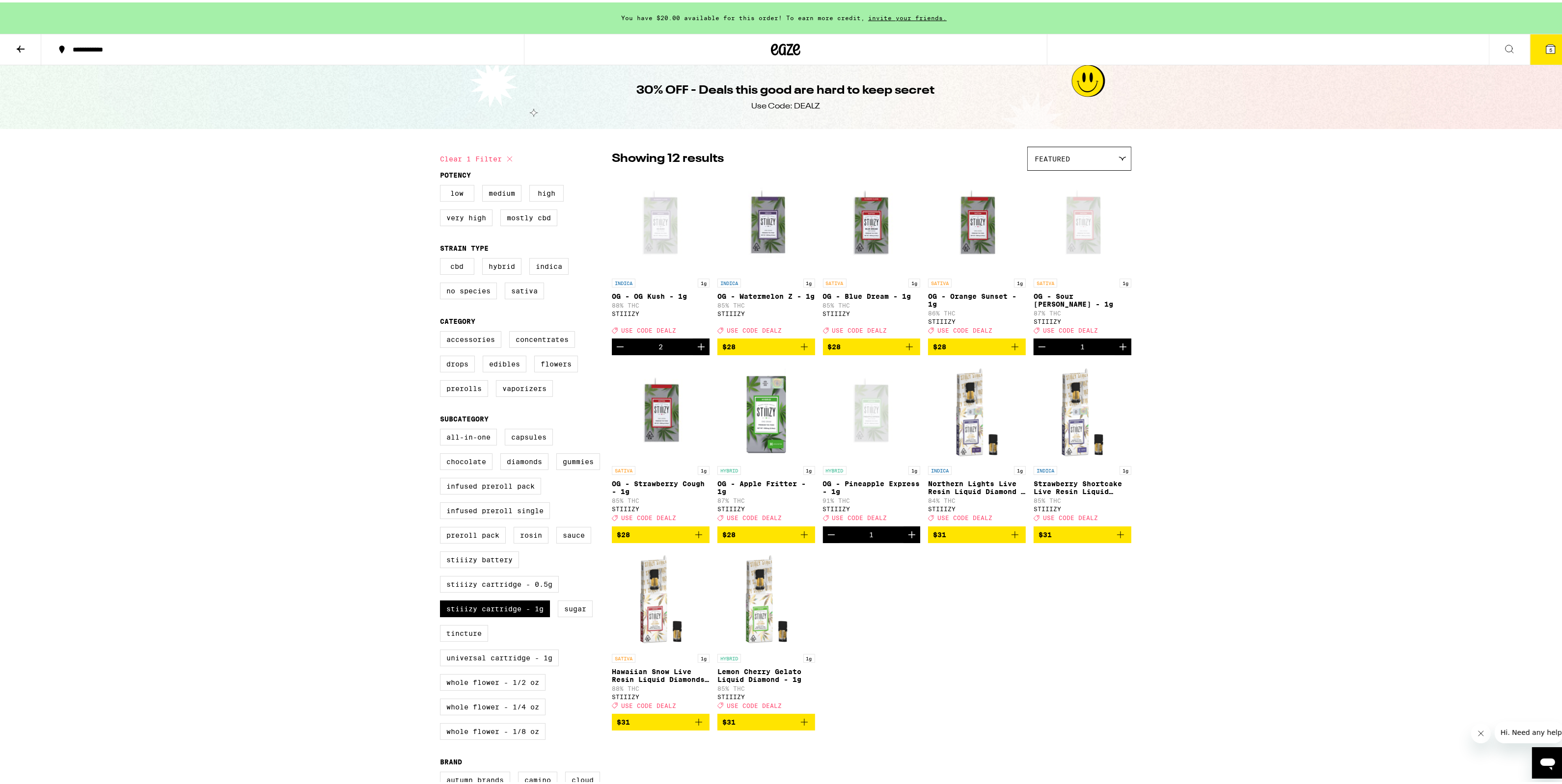
click at [1551, 42] on button "5" at bounding box center [1551, 47] width 42 height 30
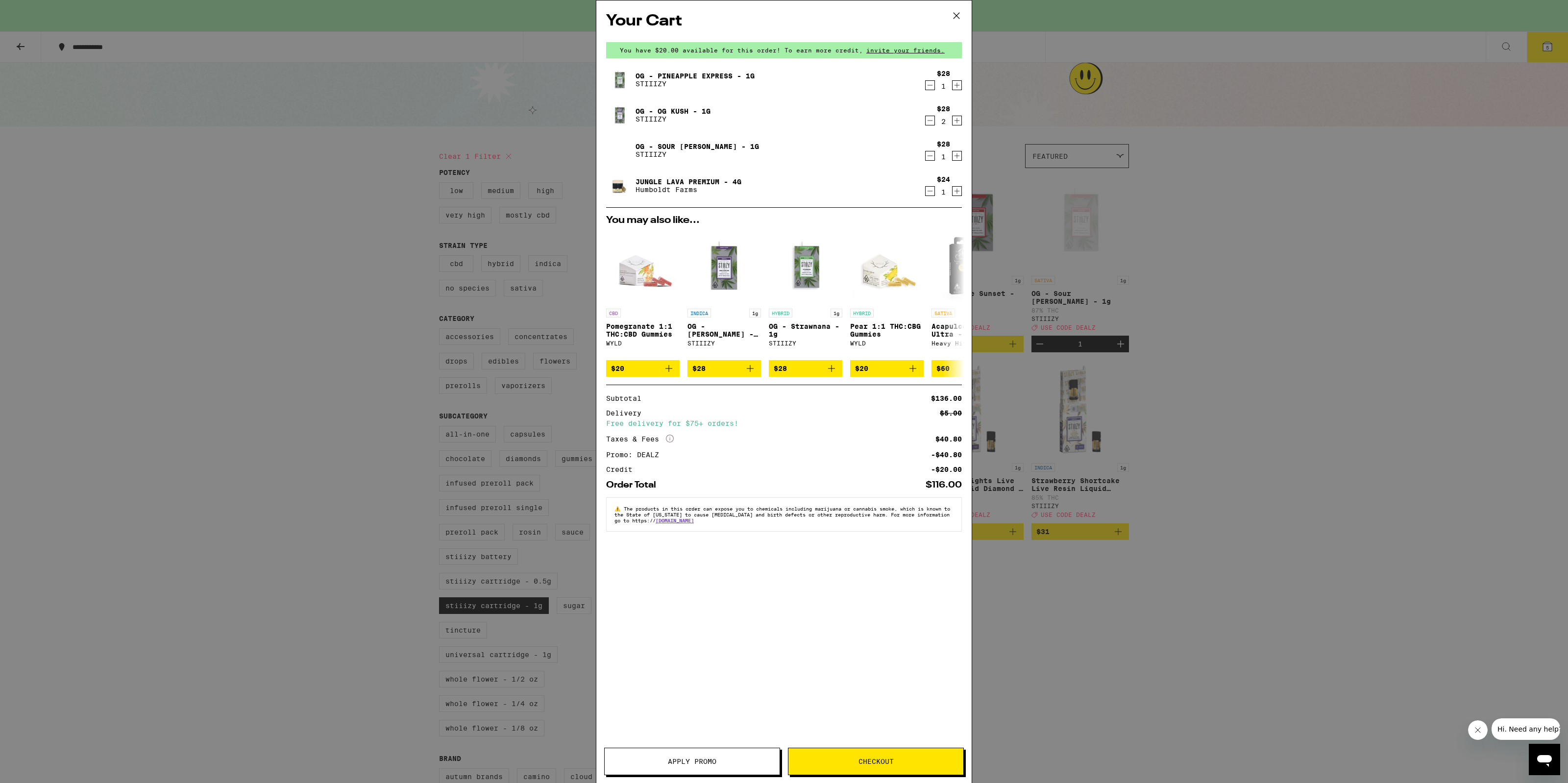
click at [964, 14] on icon at bounding box center [956, 15] width 15 height 15
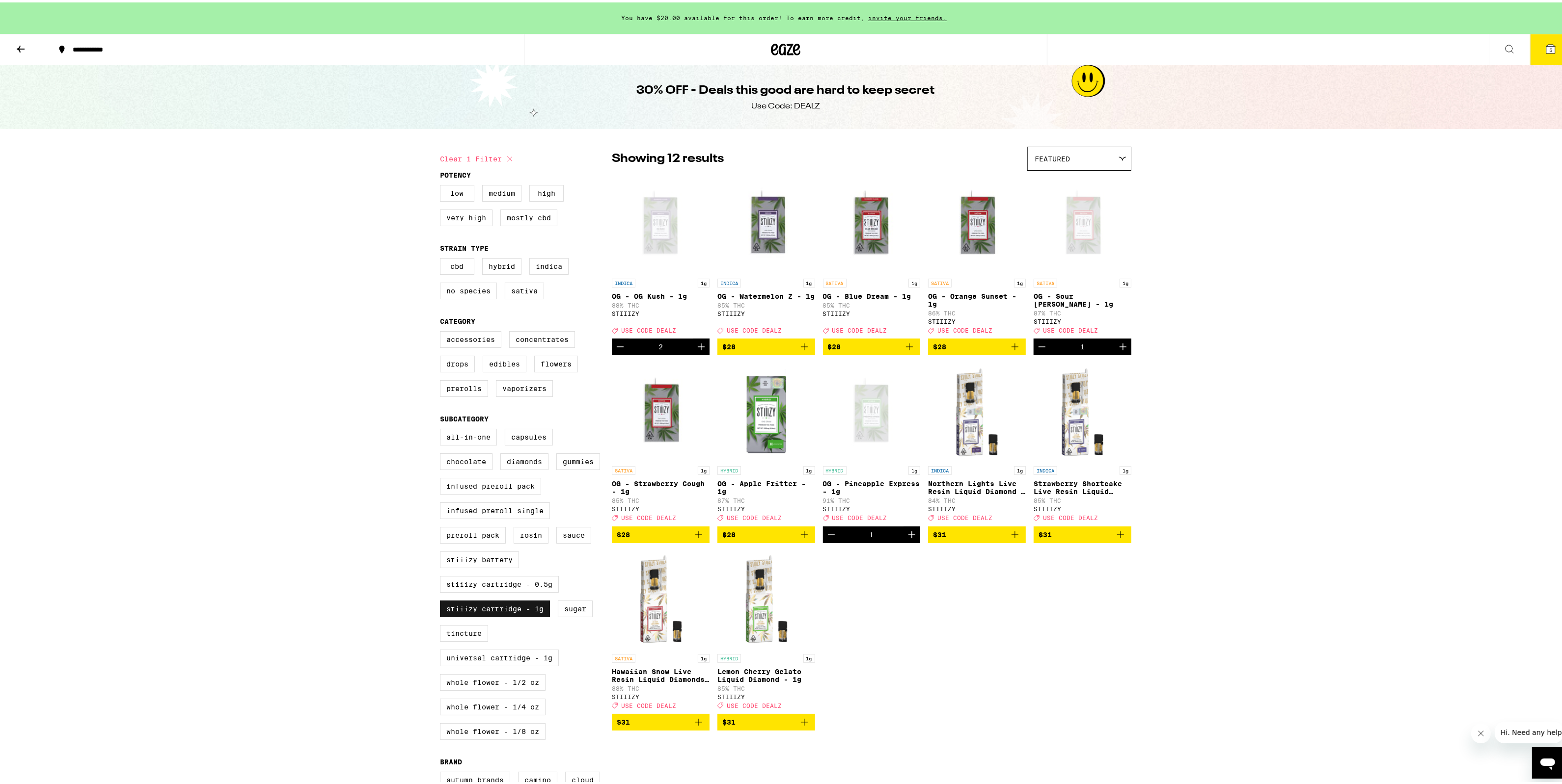
click at [531, 615] on label "STIIIZY Cartridge - 1g" at bounding box center [495, 606] width 110 height 16
click at [442, 428] on input "STIIIZY Cartridge - 1g" at bounding box center [442, 428] width 1 height 1
checkbox input "false"
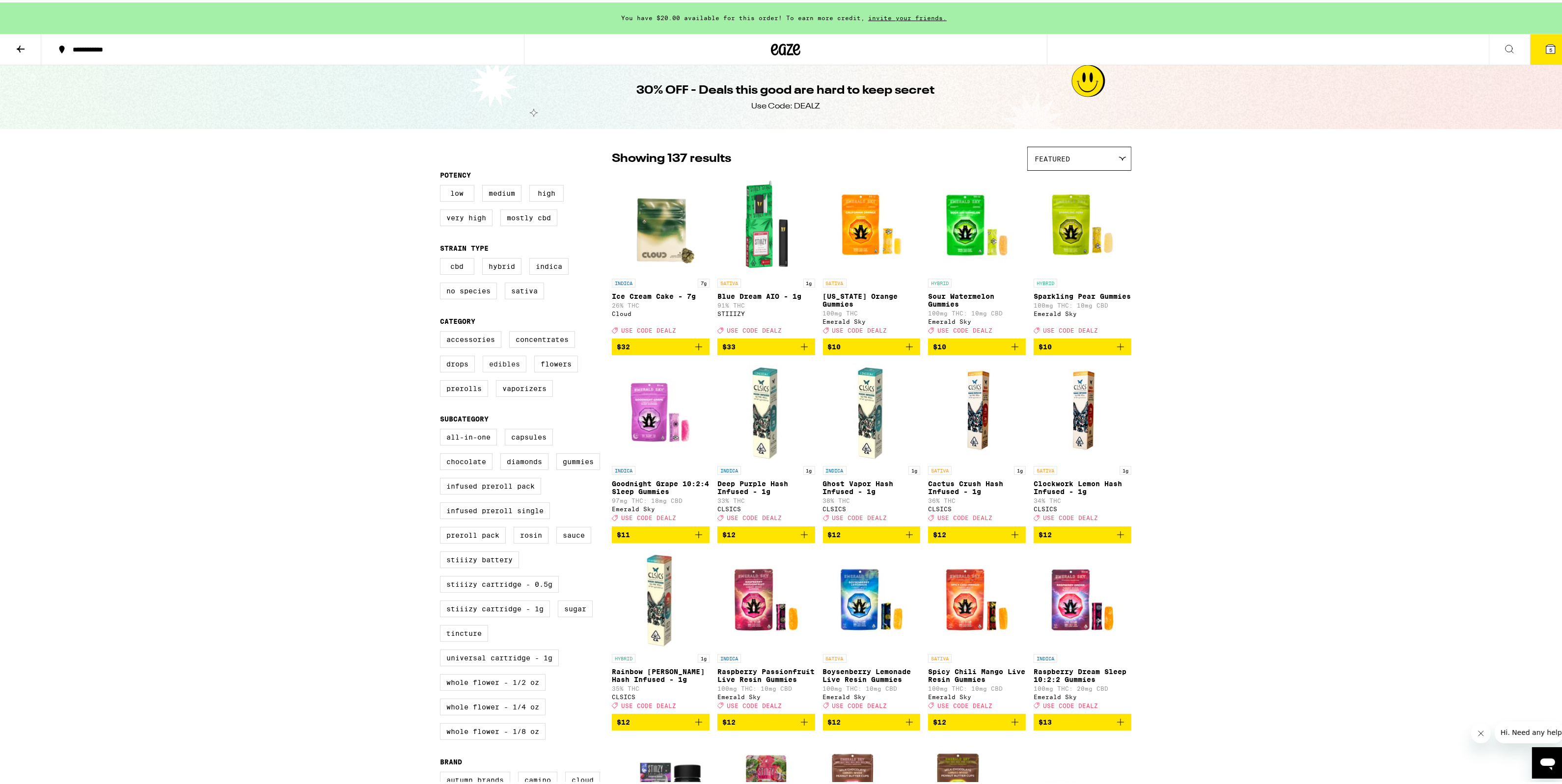
click at [492, 370] on label "Edibles" at bounding box center [504, 361] width 44 height 16
click at [442, 330] on input "Edibles" at bounding box center [442, 330] width 1 height 1
checkbox input "true"
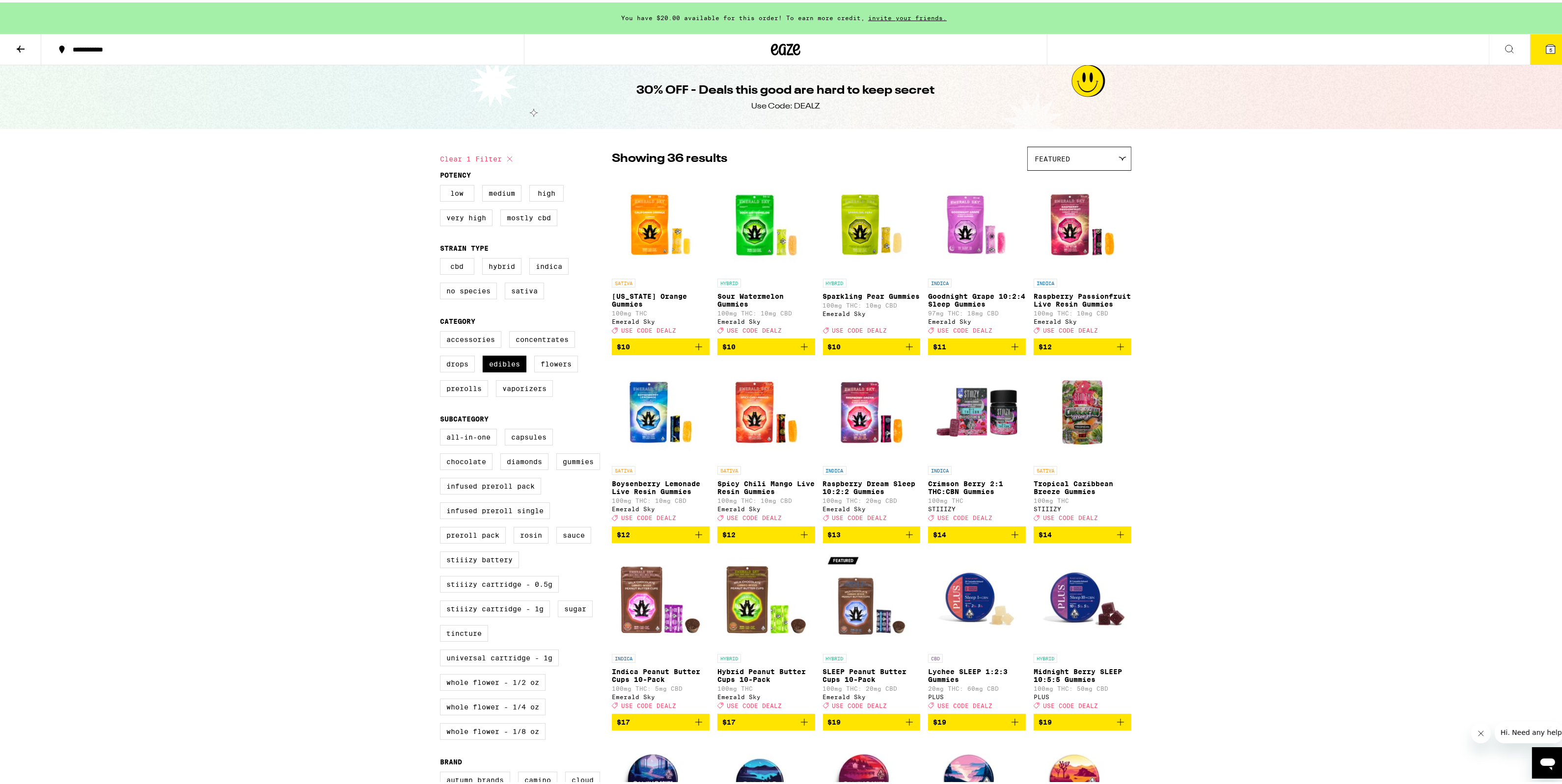
click at [1545, 52] on icon at bounding box center [1551, 47] width 11 height 11
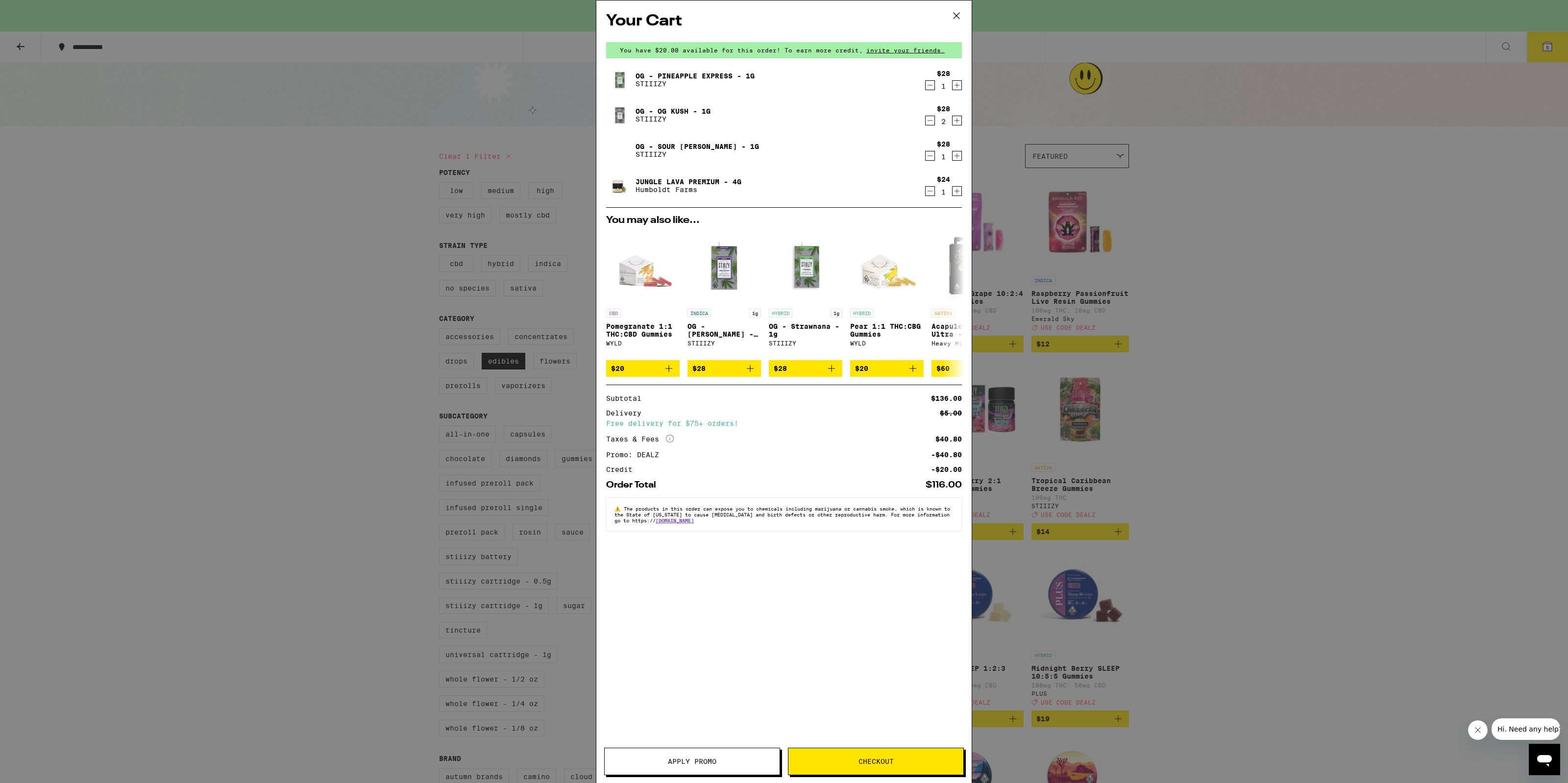
click at [811, 762] on span "Checkout" at bounding box center [876, 762] width 175 height 7
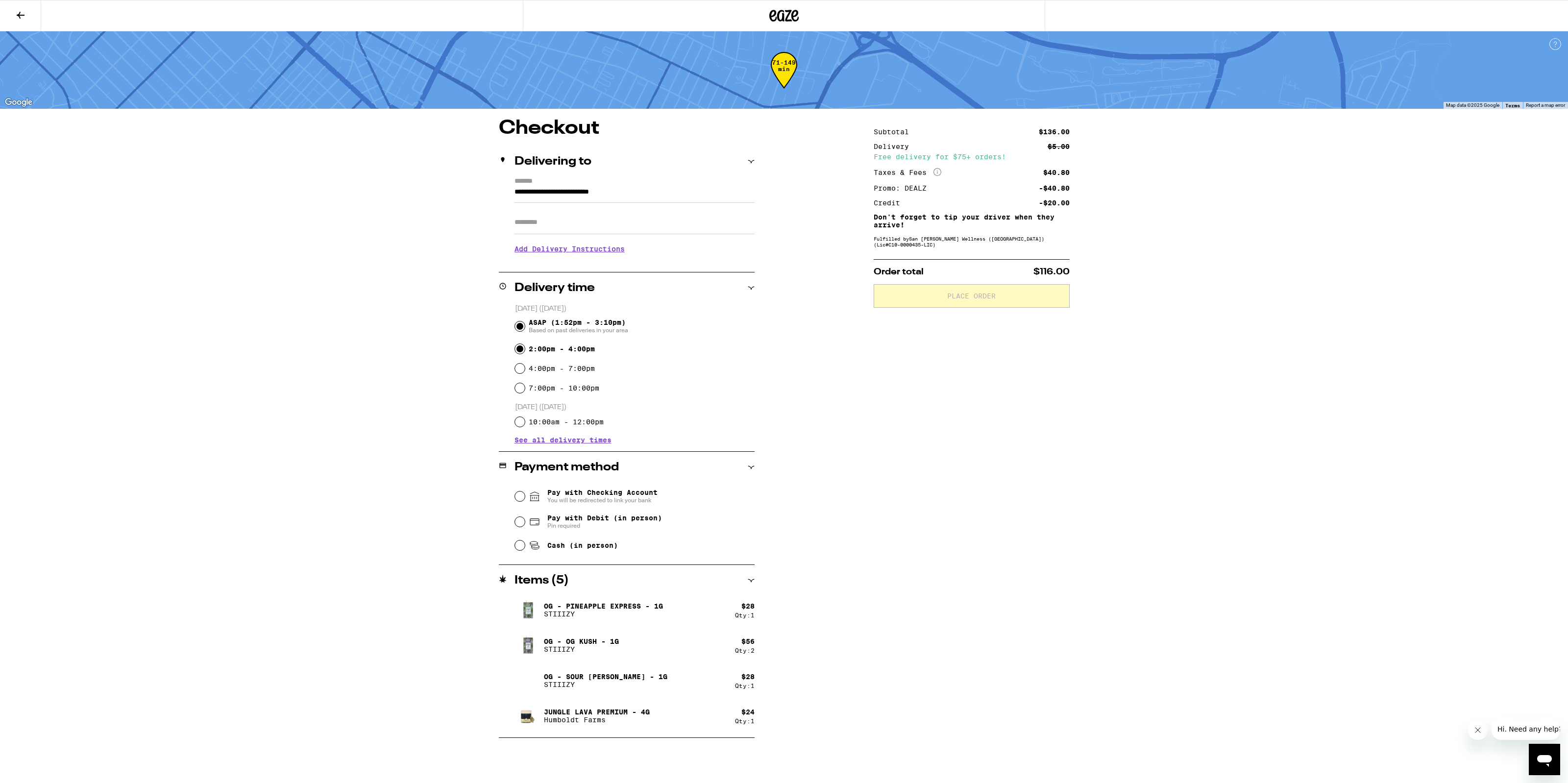
click at [522, 344] on input "2:00pm - 4:00pm" at bounding box center [520, 349] width 10 height 10
radio input "true"
click at [517, 542] on input "Cash (in person)" at bounding box center [520, 546] width 10 height 10
radio input "true"
click at [549, 248] on h3 "Add Delivery Instructions" at bounding box center [635, 249] width 240 height 23
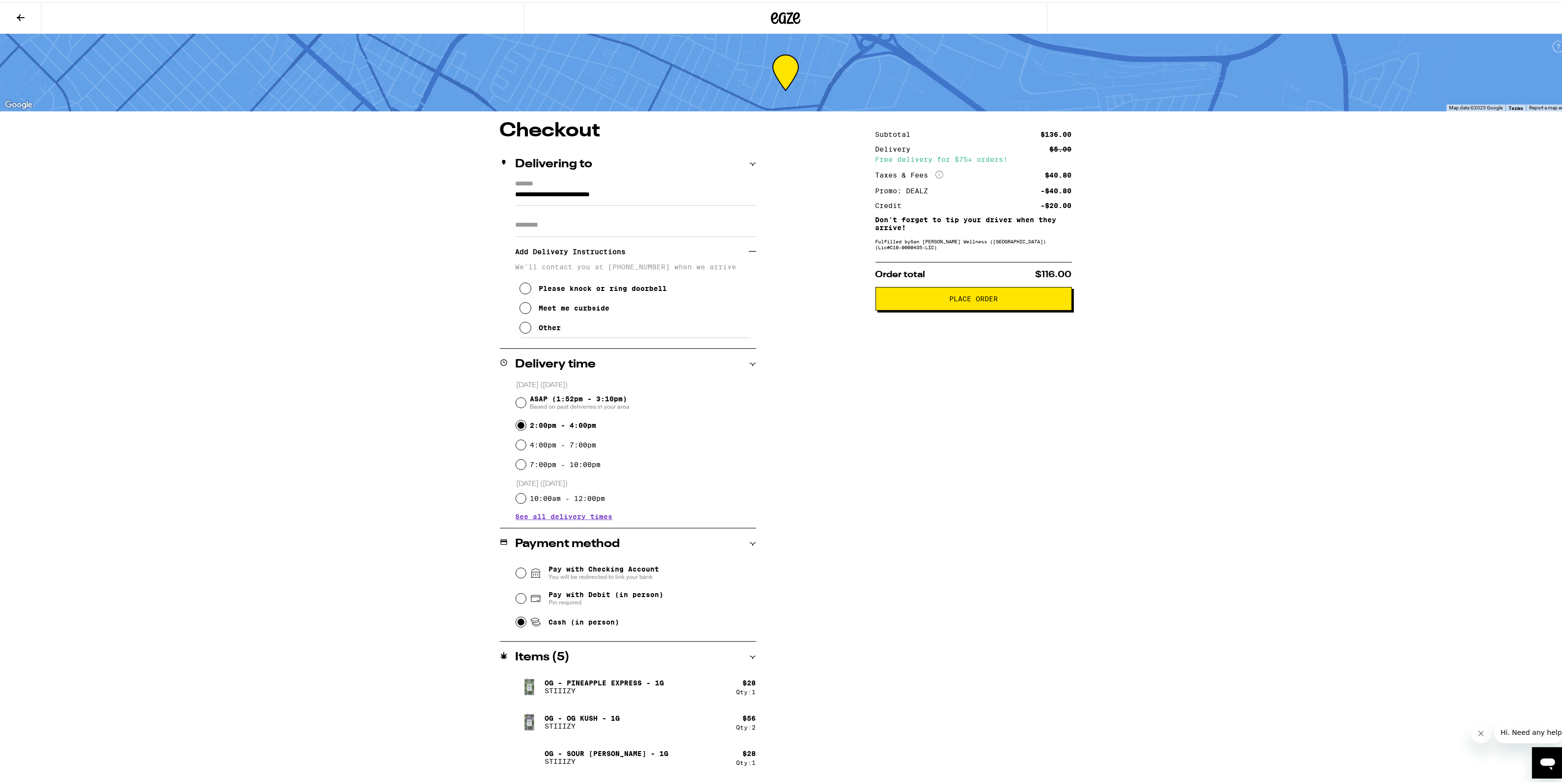
click at [527, 331] on button "Other" at bounding box center [539, 326] width 42 height 20
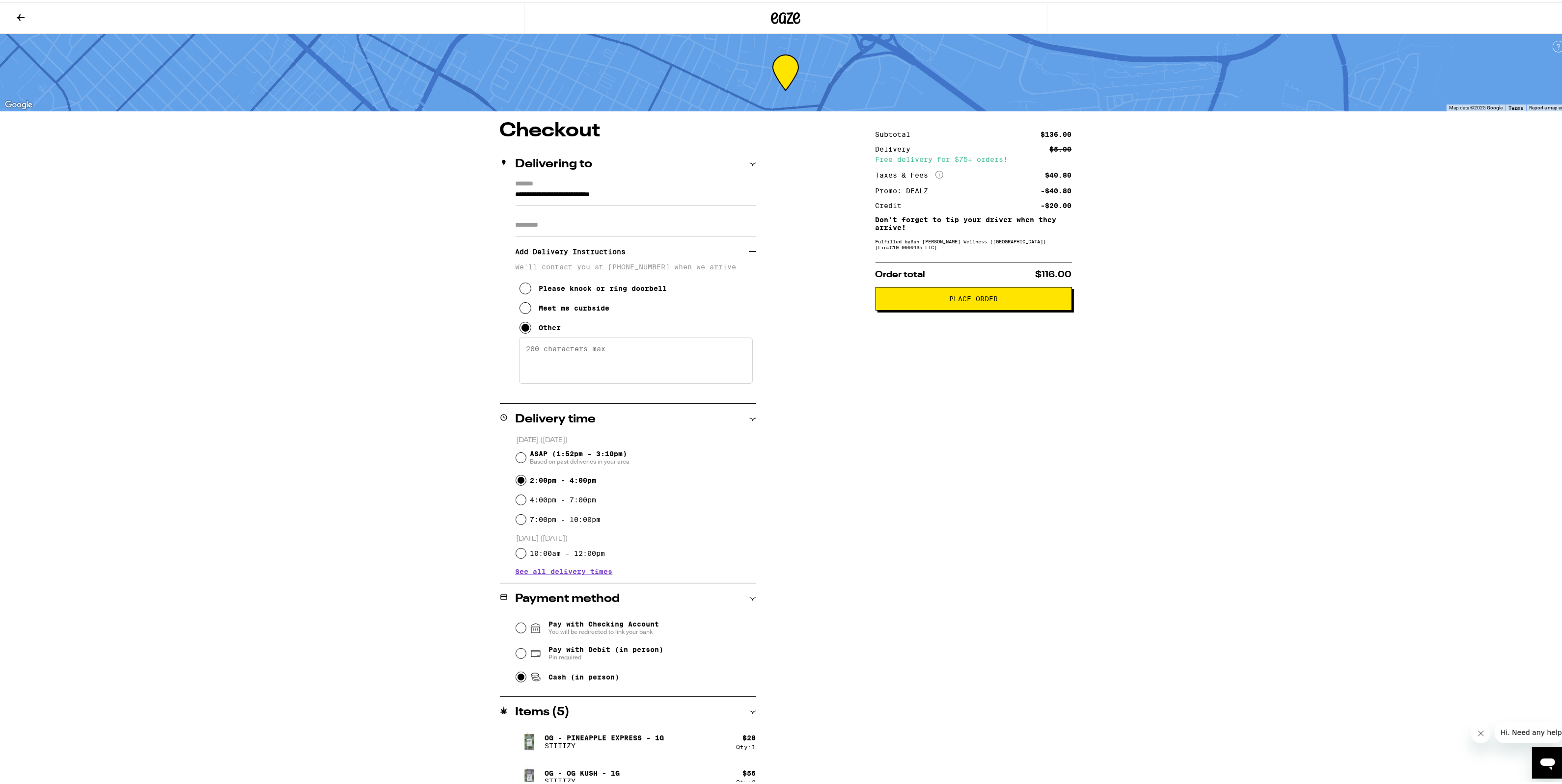
click at [552, 355] on textarea "Enter any other delivery instructions you want driver to know" at bounding box center [636, 358] width 233 height 47
click at [525, 310] on icon at bounding box center [525, 306] width 11 height 11
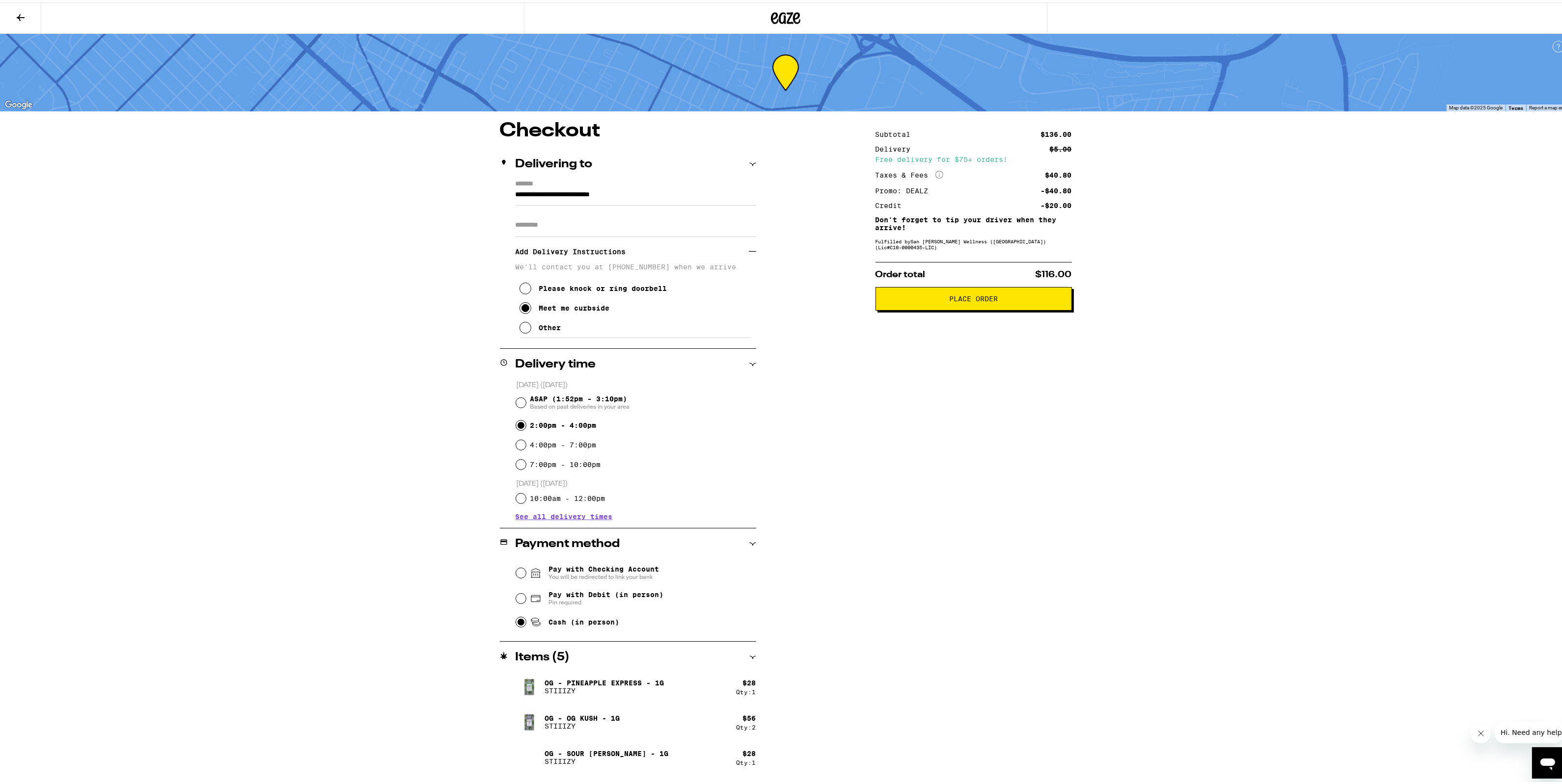
click at [995, 297] on span "Place Order" at bounding box center [974, 296] width 180 height 7
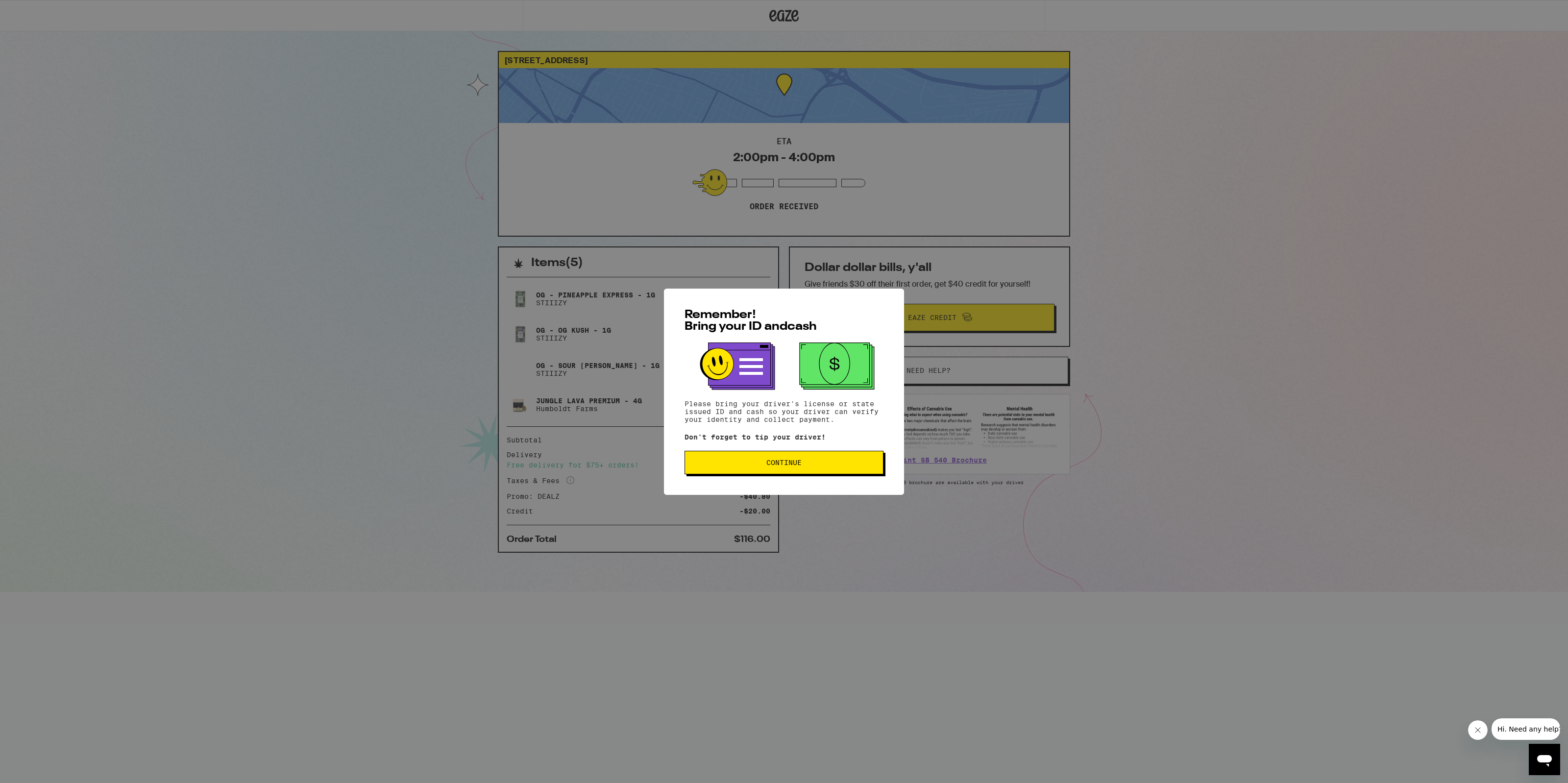
click at [817, 455] on button "Continue" at bounding box center [784, 462] width 199 height 24
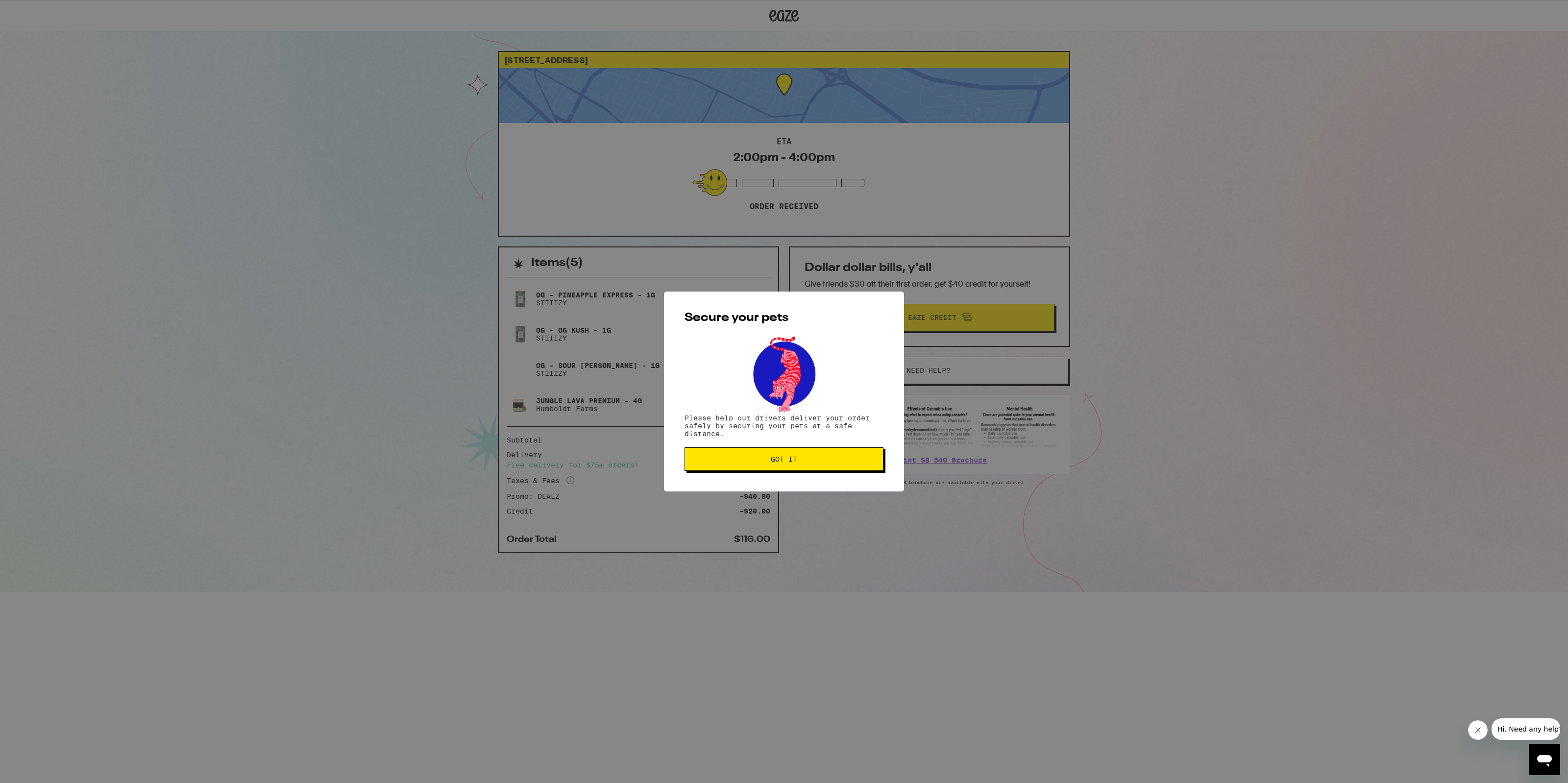
click at [817, 455] on button "Got it" at bounding box center [784, 459] width 199 height 24
